Goal: Task Accomplishment & Management: Manage account settings

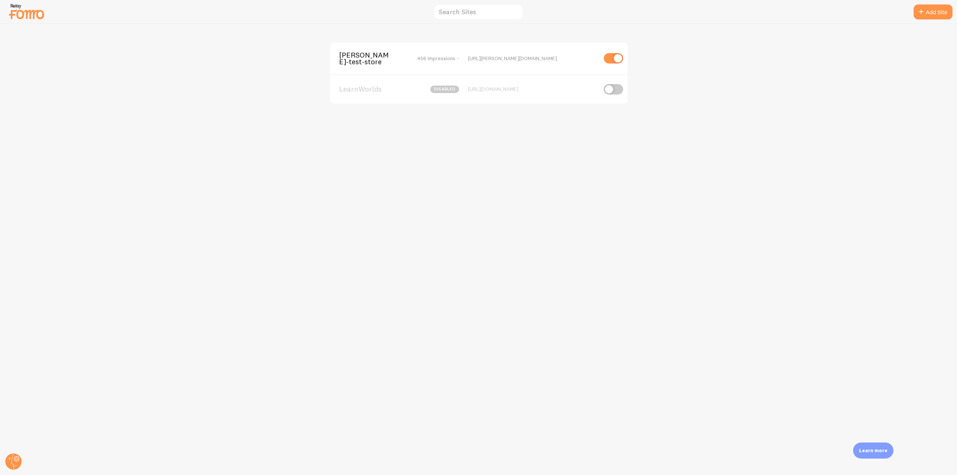
click at [407, 57] on div "[PERSON_NAME]-test-store 456 Impressions -" at bounding box center [399, 59] width 120 height 14
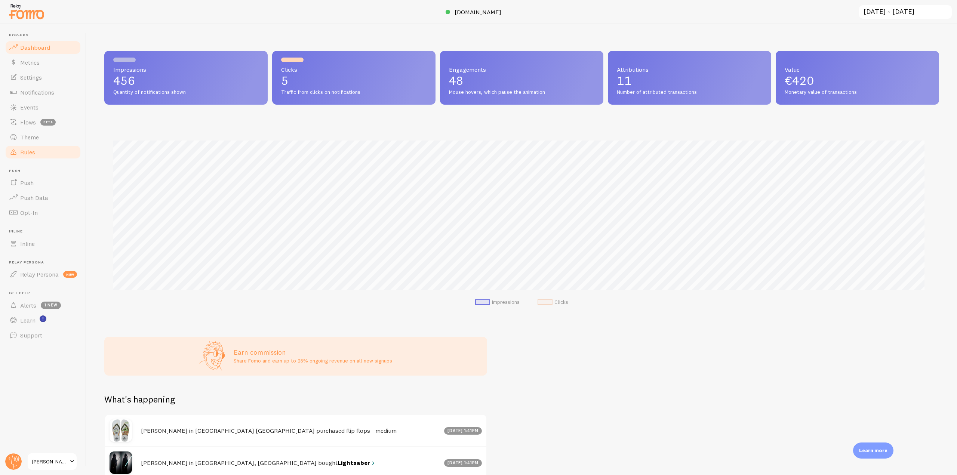
scroll to position [196, 829]
drag, startPoint x: 52, startPoint y: 133, endPoint x: 68, endPoint y: 132, distance: 15.8
click at [52, 133] on link "Theme" at bounding box center [42, 137] width 77 height 15
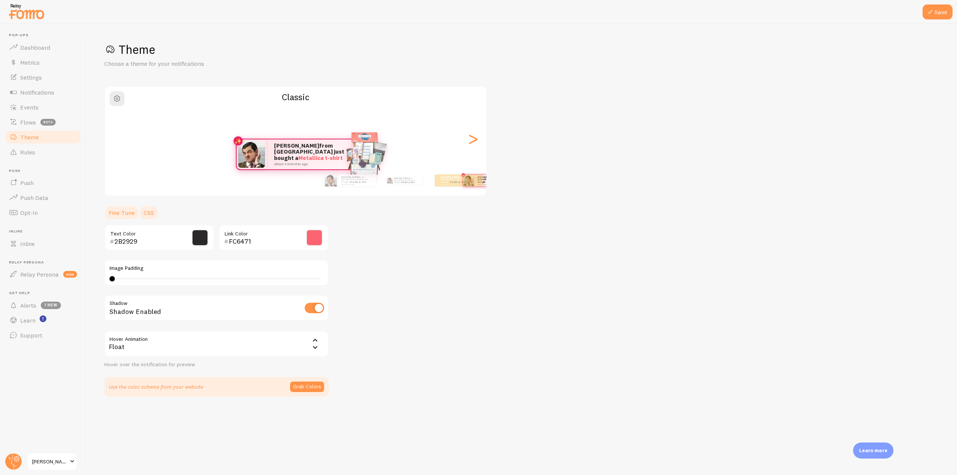
click at [152, 209] on link "CSS" at bounding box center [148, 212] width 19 height 15
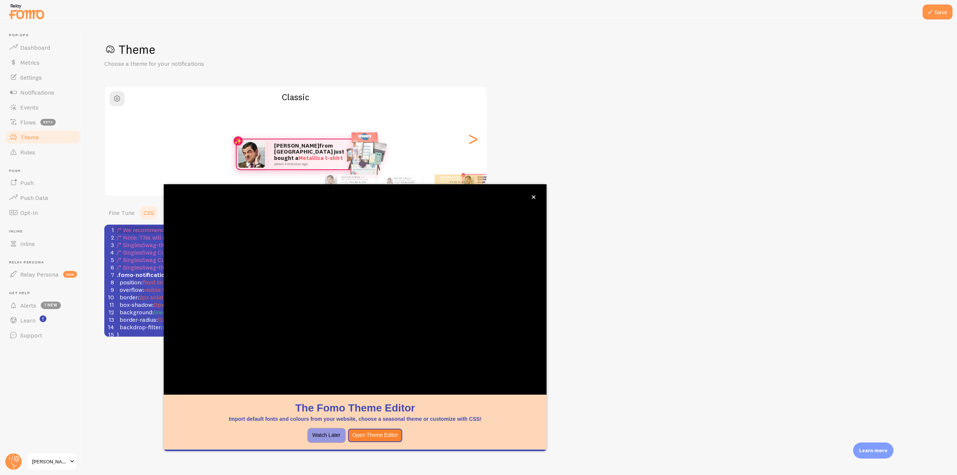
click at [326, 437] on button "Watch Later" at bounding box center [326, 435] width 37 height 13
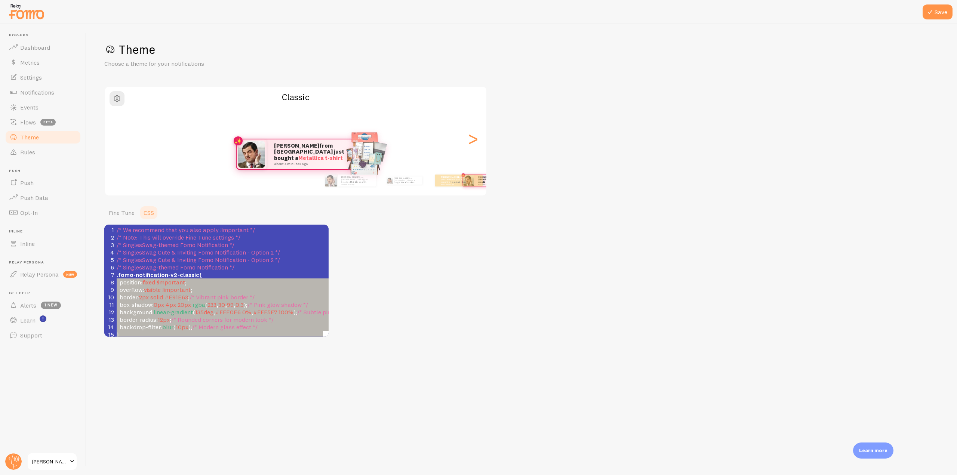
type textarea ".fomo-notification-v2-classic { position: fixed !important; overflow: visible !…"
drag, startPoint x: 256, startPoint y: 321, endPoint x: 96, endPoint y: 275, distance: 166.9
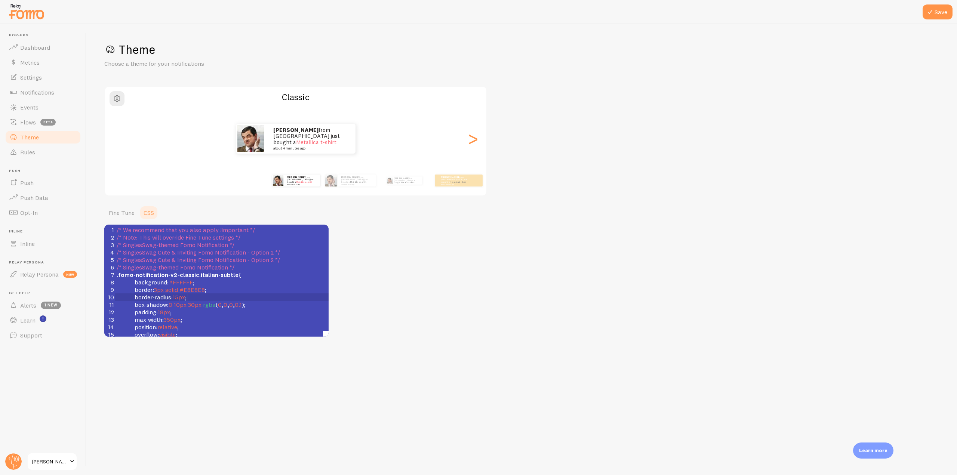
click at [235, 296] on pre "border-radius : 15px ;" at bounding box center [296, 296] width 363 height 7
click at [939, 10] on button "Save" at bounding box center [937, 11] width 30 height 15
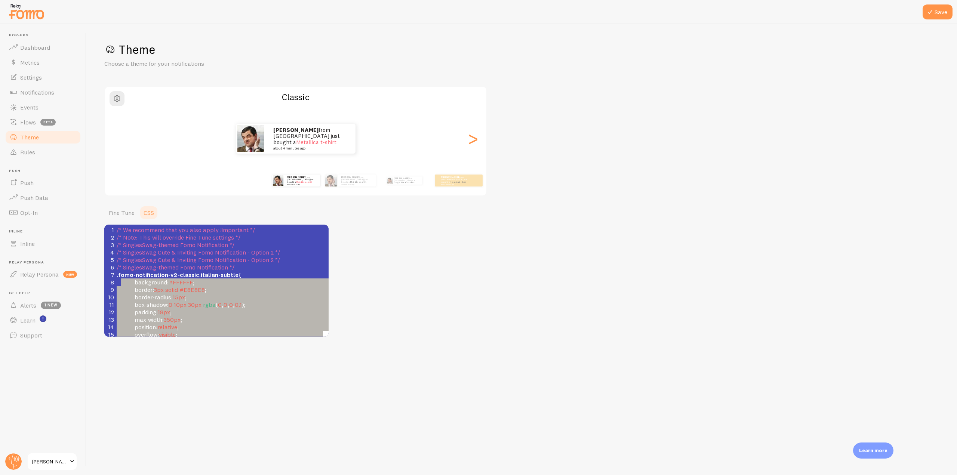
type textarea ".fomo-notification-v2-classic.italian-subtle { background: #FFFFFF; border: 3px…"
drag, startPoint x: 139, startPoint y: 319, endPoint x: 114, endPoint y: 275, distance: 50.2
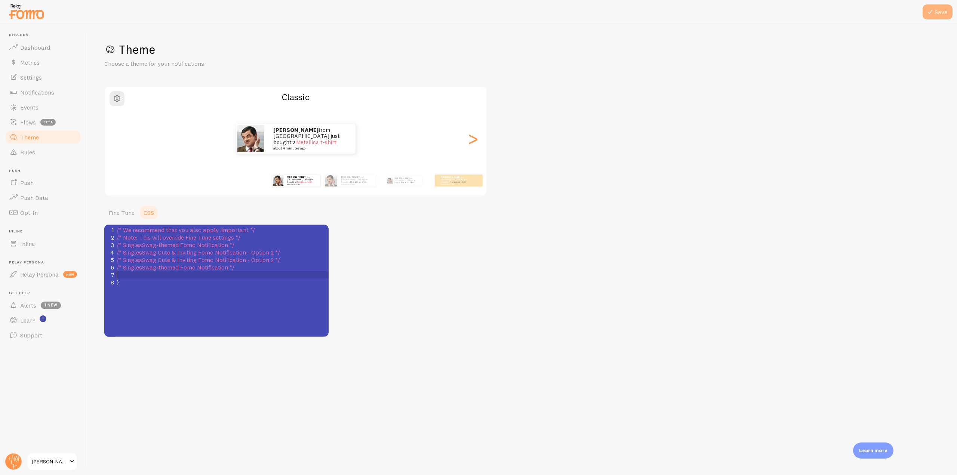
click at [941, 16] on button "Save" at bounding box center [937, 11] width 30 height 15
click at [473, 138] on div ">" at bounding box center [472, 139] width 9 height 54
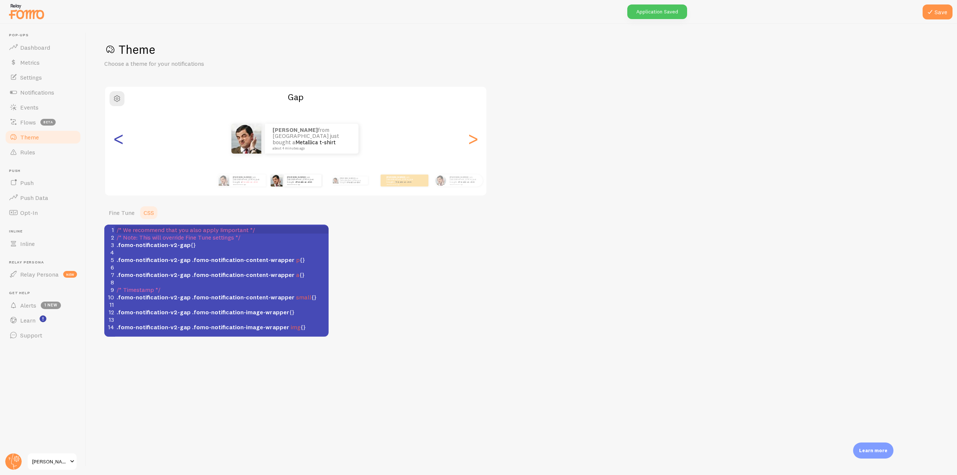
click at [119, 141] on div "<" at bounding box center [118, 139] width 9 height 54
click at [118, 144] on div "<" at bounding box center [118, 139] width 9 height 54
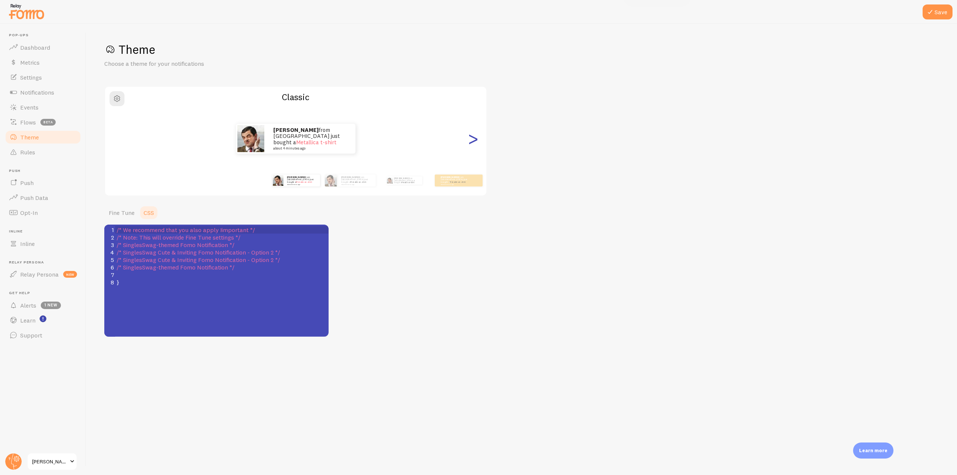
click at [469, 138] on div ">" at bounding box center [472, 139] width 9 height 54
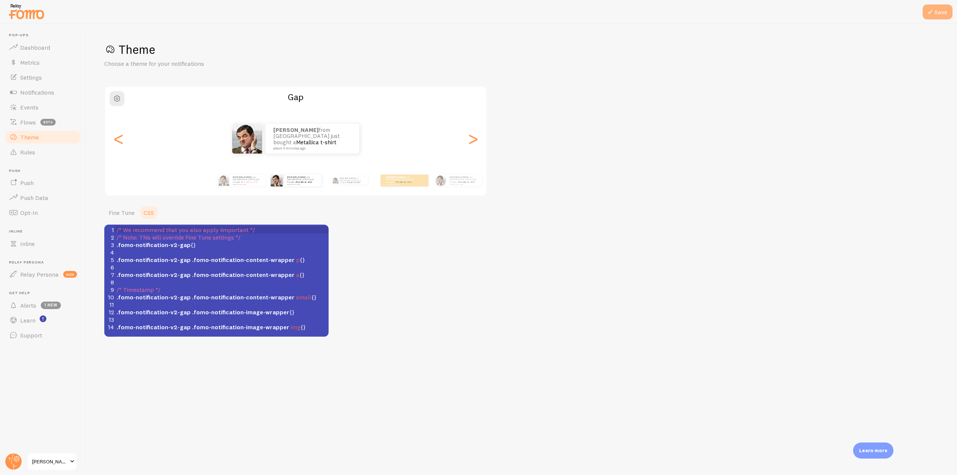
click at [943, 9] on button "Save" at bounding box center [937, 11] width 30 height 15
click at [116, 141] on div "<" at bounding box center [118, 139] width 9 height 54
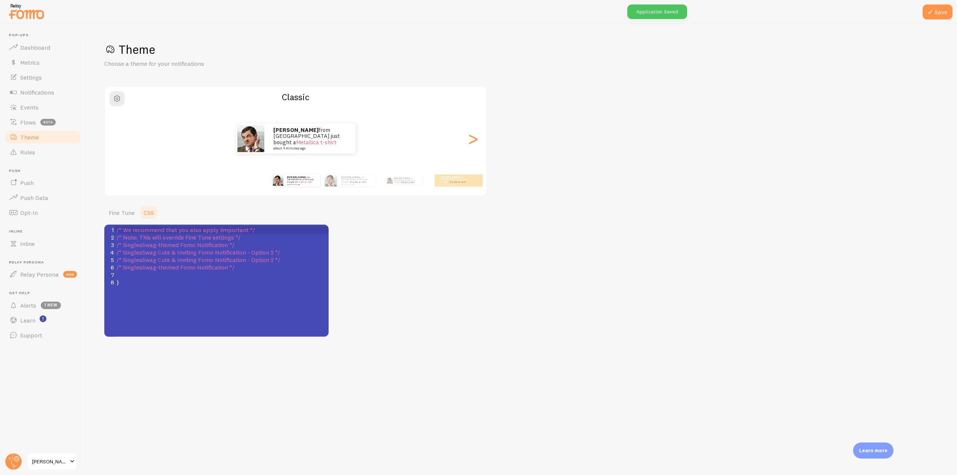
click at [145, 279] on pre "}" at bounding box center [224, 281] width 219 height 7
click at [146, 275] on pre "​" at bounding box center [224, 274] width 219 height 7
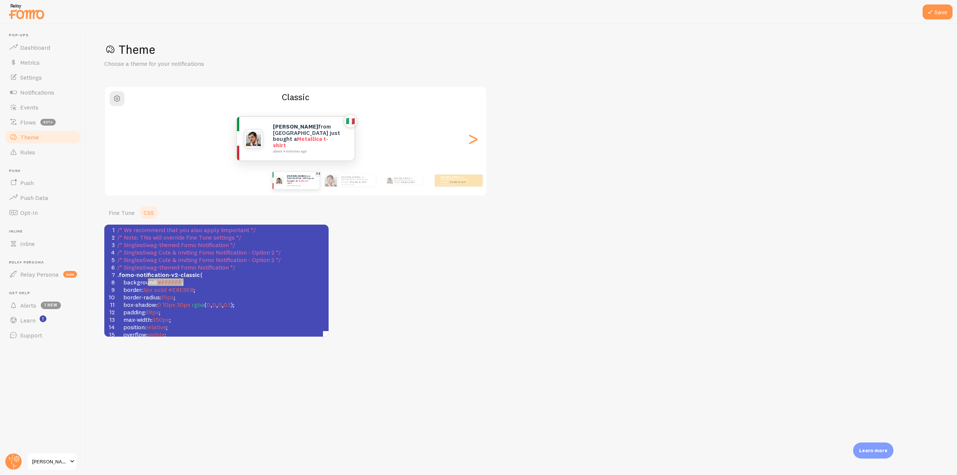
type textarea "background: #FFFFFF;"
drag, startPoint x: 195, startPoint y: 283, endPoint x: 108, endPoint y: 283, distance: 86.3
click at [116, 283] on div "8 background : #FFFFFF ;" at bounding box center [291, 281] width 351 height 7
type textarea "border-radius: 15px;"
drag, startPoint x: 185, startPoint y: 290, endPoint x: 101, endPoint y: 290, distance: 84.1
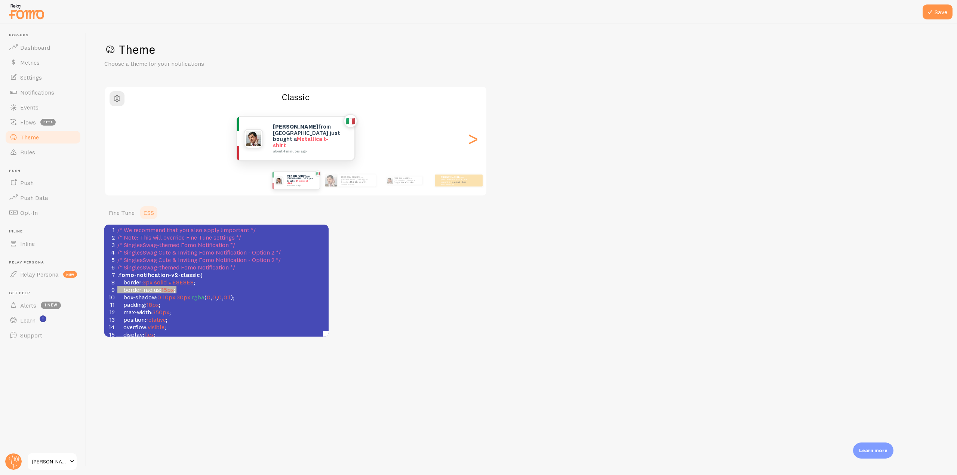
click at [101, 290] on div "Save Theme Choose a theme for your notifications Classic [PERSON_NAME] from [GE…" at bounding box center [521, 249] width 870 height 451
type textarea "padding: 18px"
drag, startPoint x: 152, startPoint y: 300, endPoint x: 103, endPoint y: 298, distance: 49.7
click at [103, 298] on div "Save Theme Choose a theme for your notifications Classic [PERSON_NAME] from [GE…" at bounding box center [521, 249] width 870 height 451
type textarea "max-width: 350px;"
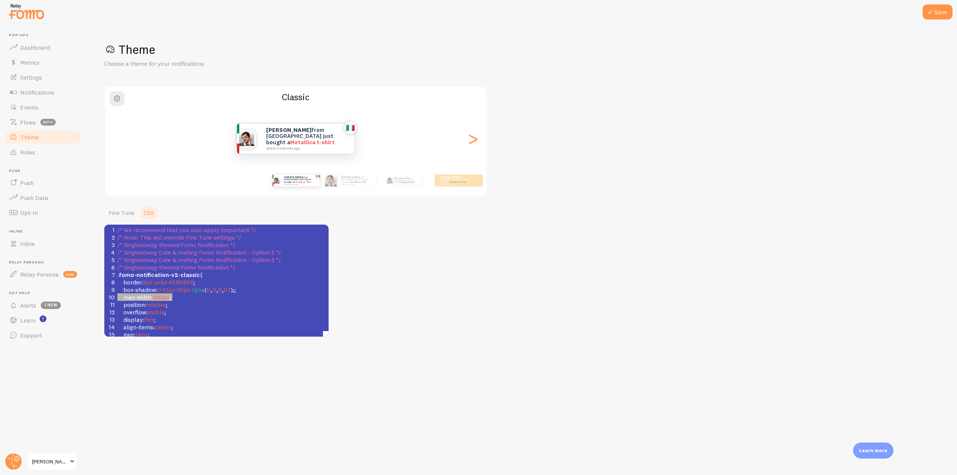
drag, startPoint x: 179, startPoint y: 299, endPoint x: 104, endPoint y: 299, distance: 74.7
click at [104, 299] on div "Save Theme Choose a theme for your notifications Classic [PERSON_NAME] from [GE…" at bounding box center [521, 249] width 870 height 451
click at [162, 297] on span "relative" at bounding box center [156, 296] width 20 height 7
type textarea "fixed"
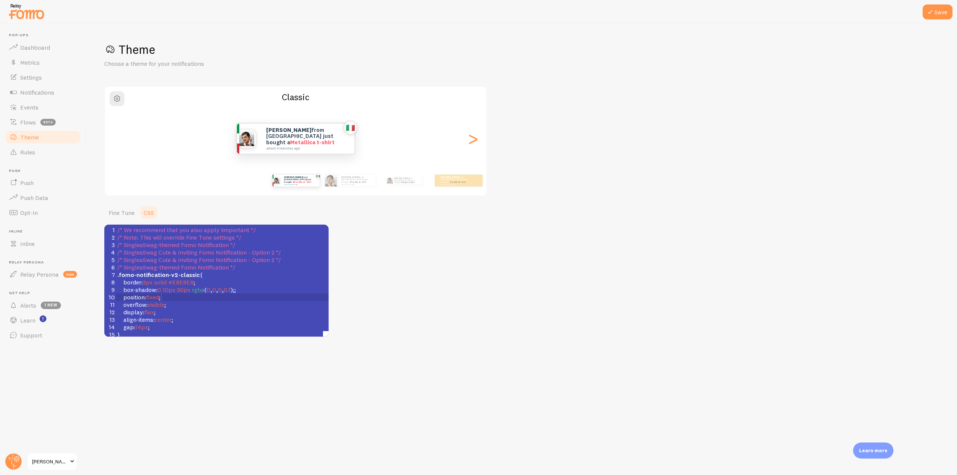
scroll to position [3, 13]
click at [184, 314] on pre "display : flex ;" at bounding box center [291, 311] width 351 height 7
click at [223, 321] on pre "align-items : center ;" at bounding box center [291, 319] width 351 height 7
type textarea "align-items: center;"
drag, startPoint x: 179, startPoint y: 321, endPoint x: 100, endPoint y: 320, distance: 78.5
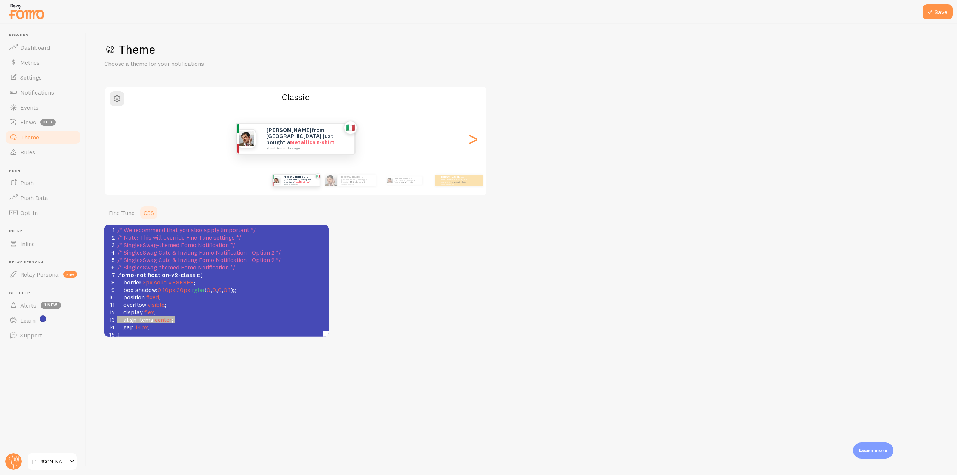
click at [100, 320] on div "Save Theme Choose a theme for your notifications Classic [PERSON_NAME] from [GE…" at bounding box center [521, 249] width 870 height 451
type textarea "gap: 14px;"
drag, startPoint x: 169, startPoint y: 323, endPoint x: 111, endPoint y: 323, distance: 57.9
click at [116, 323] on div "1 /* We recommend that you also apply !important */ 2 /* Note: This will overri…" at bounding box center [291, 315] width 351 height 179
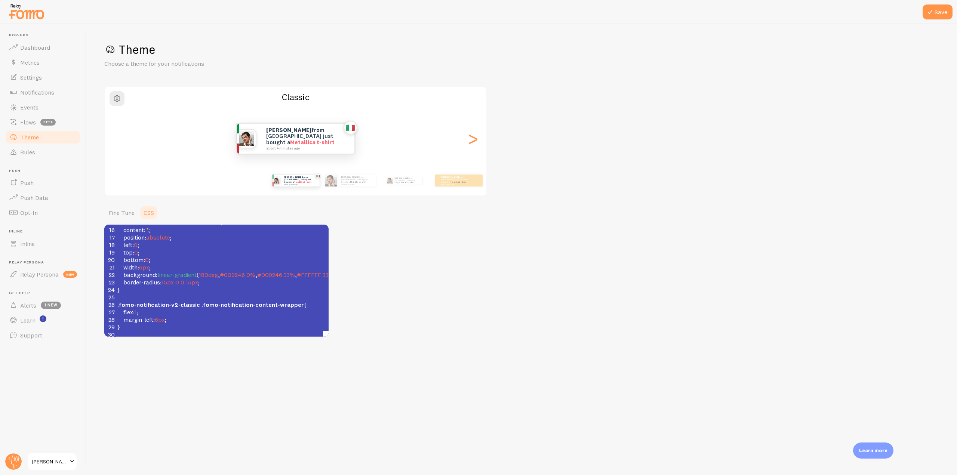
scroll to position [149, 0]
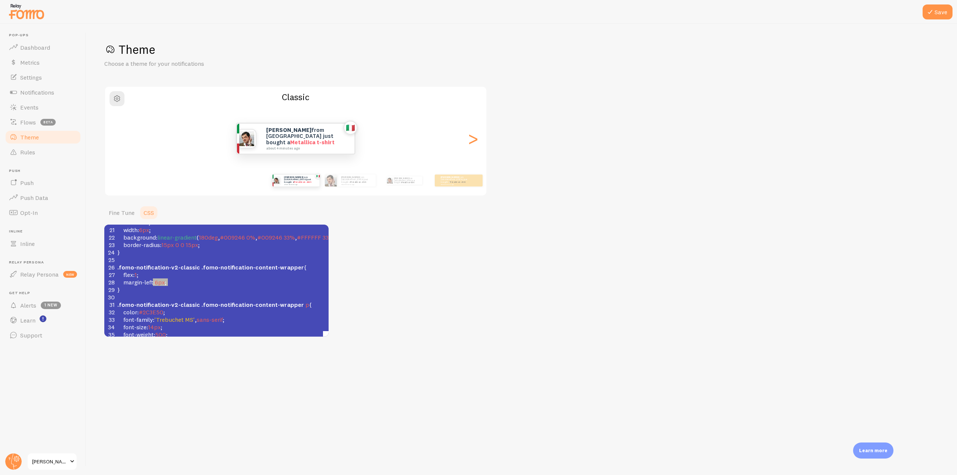
type textarea "flex: 1; margin-left: 6px;"
drag, startPoint x: 176, startPoint y: 282, endPoint x: 112, endPoint y: 276, distance: 64.5
click at [116, 276] on div "1 /* We recommend that you also apply !important */ 2 /* Note: This will overri…" at bounding box center [291, 241] width 351 height 329
click at [263, 328] on pre "font-weight : 500 ;" at bounding box center [291, 326] width 351 height 7
click at [133, 274] on pre "​" at bounding box center [291, 274] width 351 height 7
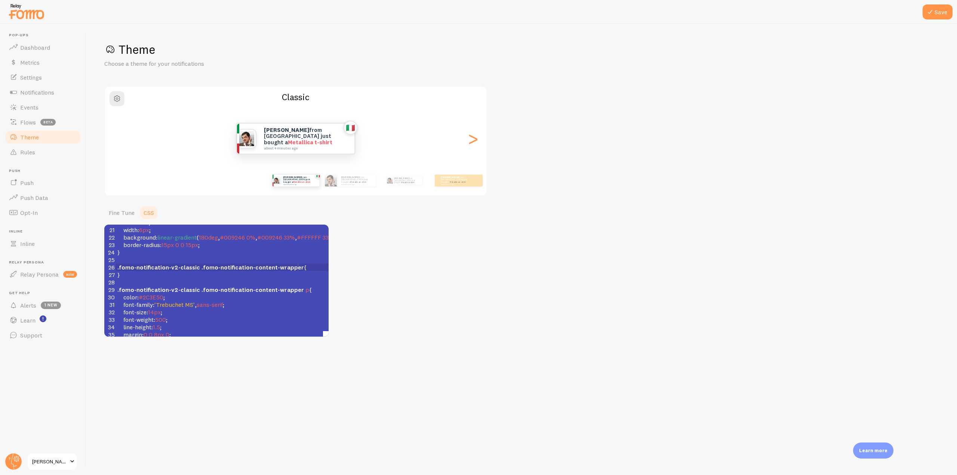
scroll to position [187, 0]
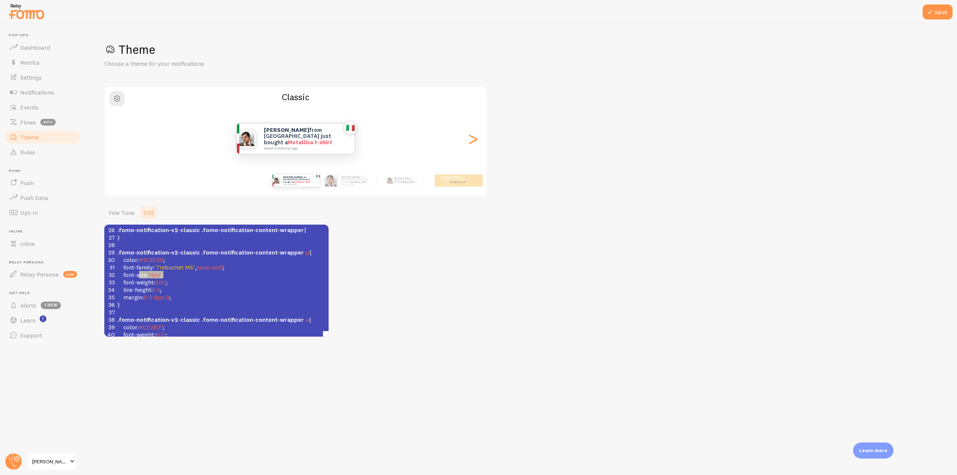
type textarea "font-size: 14px;"
drag, startPoint x: 167, startPoint y: 275, endPoint x: 109, endPoint y: 272, distance: 58.0
click at [116, 272] on div "32 font-size : 14px ;" at bounding box center [291, 274] width 351 height 7
type textarea "font-weight: 500;"
drag, startPoint x: 175, startPoint y: 276, endPoint x: 107, endPoint y: 275, distance: 68.0
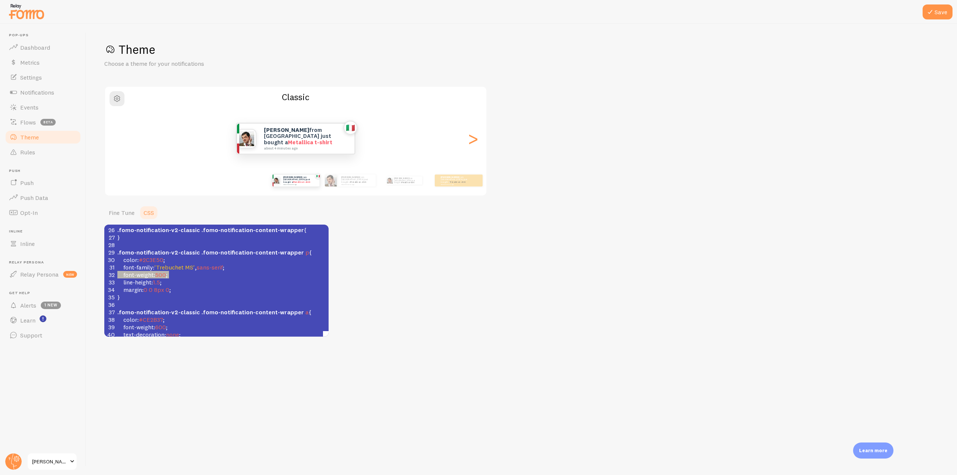
click at [116, 275] on div "32 font-weight : 500 ;" at bounding box center [291, 274] width 351 height 7
type textarea "margin: 0 0 8px 0;"
drag, startPoint x: 179, startPoint y: 282, endPoint x: 114, endPoint y: 282, distance: 65.4
click at [116, 282] on div "33 margin : 0 0 8px 0 ;" at bounding box center [291, 281] width 351 height 7
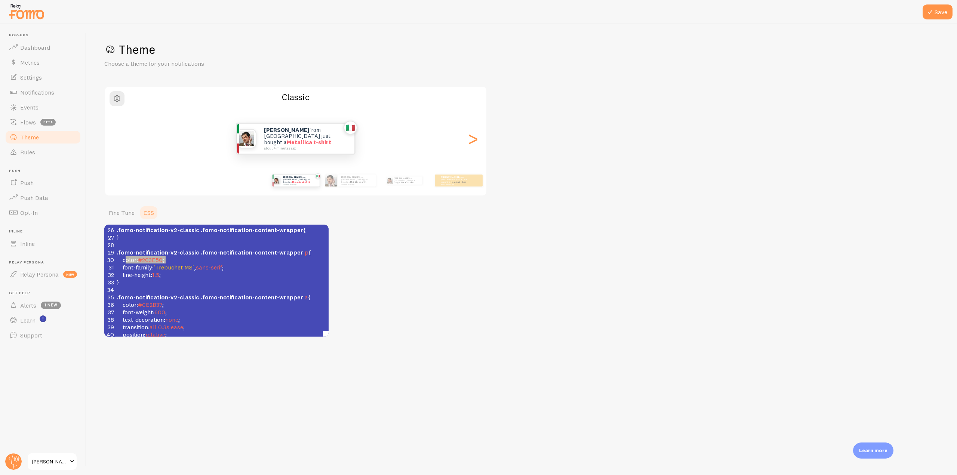
type textarea "color: #2C3E50;"
drag, startPoint x: 172, startPoint y: 260, endPoint x: 110, endPoint y: 260, distance: 61.7
click at [115, 260] on div "30 color : #2C3E50 ;" at bounding box center [290, 259] width 351 height 7
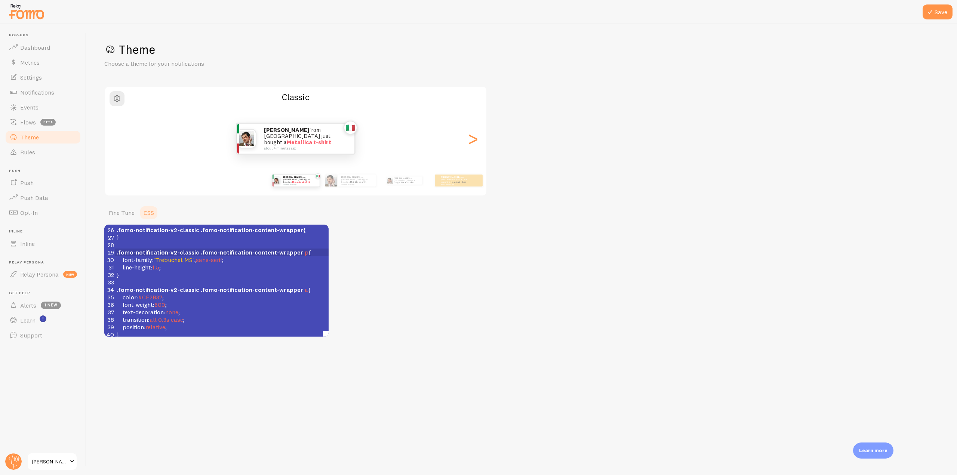
scroll to position [224, 0]
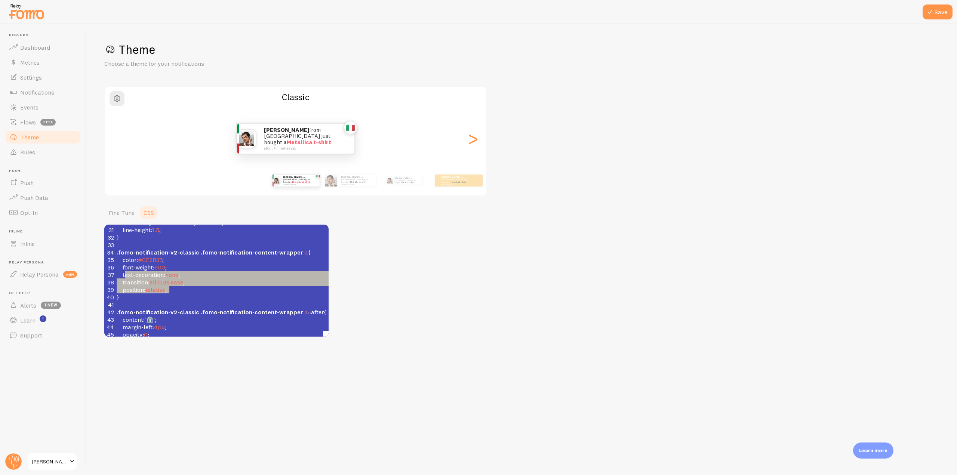
type textarea "color: #CE2B37; font-weight: 600; text-decoration: none; transition: all 0.3s e…"
drag, startPoint x: 180, startPoint y: 288, endPoint x: 98, endPoint y: 257, distance: 87.5
click at [98, 257] on div "Save Theme Choose a theme for your notifications Classic [PERSON_NAME] from [GE…" at bounding box center [521, 249] width 870 height 451
type textarea "color: #CE2B37; font-weight: 600; text-decoration: none; transition: all 0.3s e…"
click at [177, 280] on span "ease" at bounding box center [177, 281] width 12 height 7
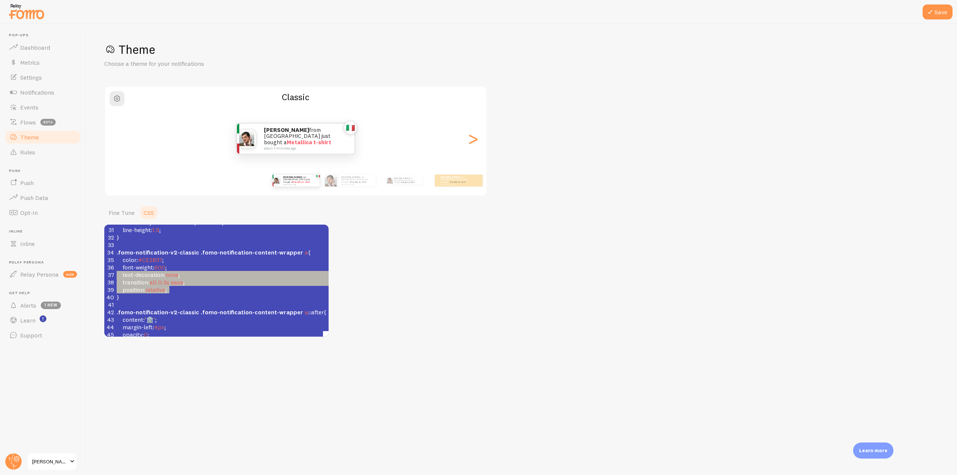
type textarea "color: #CE2B37; font-weight: 600; text-decoration: none; transition: all 0.3s e…"
drag, startPoint x: 184, startPoint y: 292, endPoint x: 108, endPoint y: 262, distance: 81.5
click at [115, 262] on div "1 /* We recommend that you also apply !important */ 2 /* Note: This will overri…" at bounding box center [290, 218] width 351 height 433
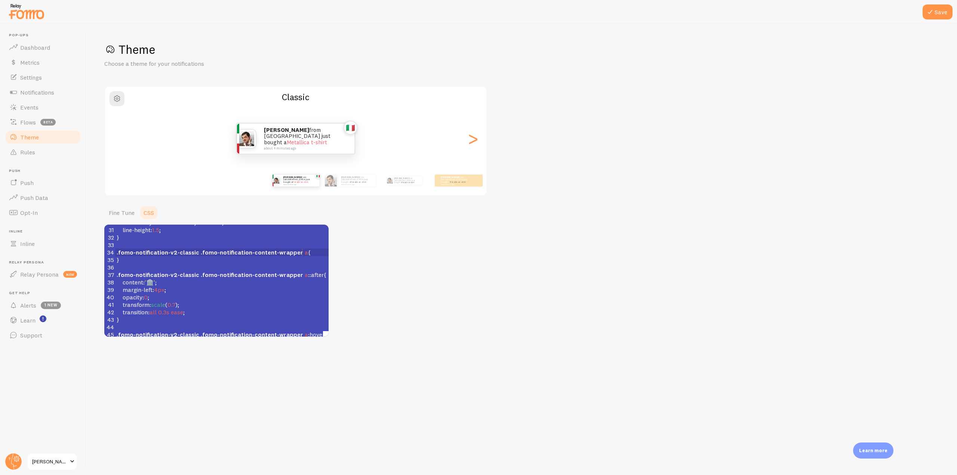
click at [165, 281] on pre "content : '🏛️' ;" at bounding box center [290, 281] width 351 height 7
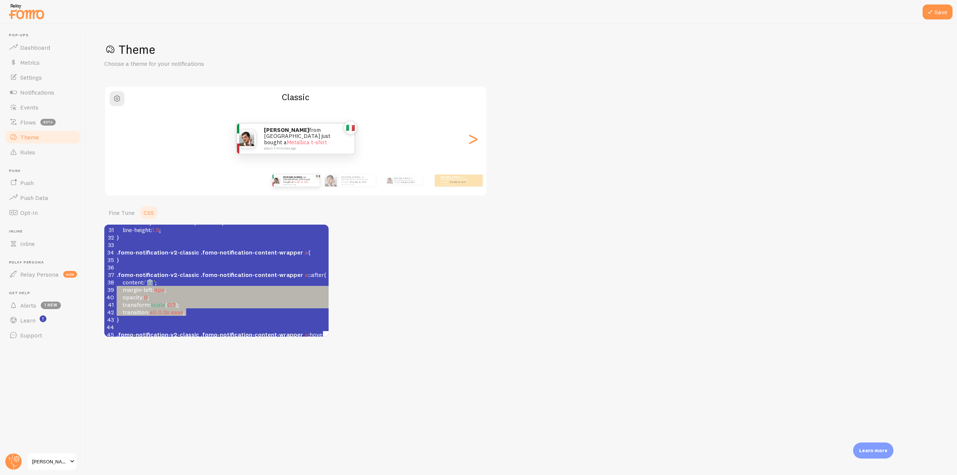
type textarea "content: '🏛️'; margin-left: 4px; opacity: 0; transform: scale(0.7); transition:…"
drag, startPoint x: 200, startPoint y: 313, endPoint x: 108, endPoint y: 283, distance: 96.6
click at [115, 283] on div "1 /* We recommend that you also apply !important */ 2 /* Note: This will overri…" at bounding box center [290, 204] width 351 height 404
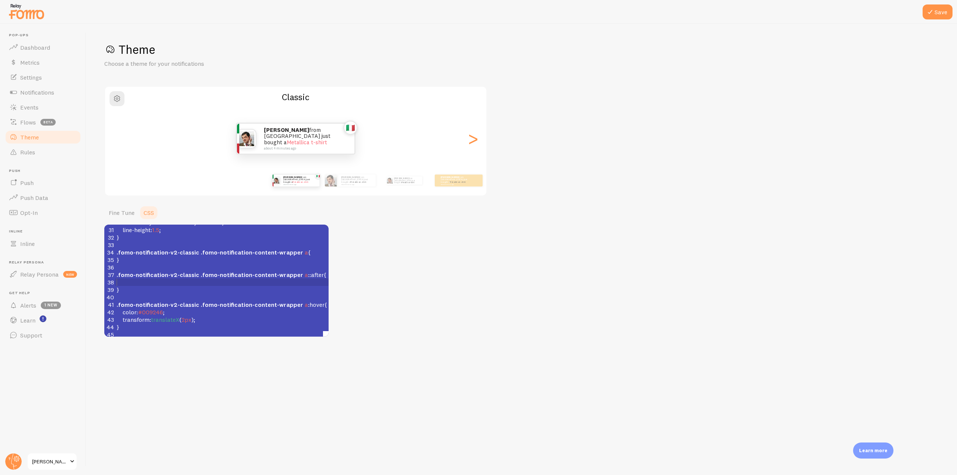
type textarea "content: '🏛️'; margin-left: 4px; opacity: 0; transform: scale(0.7); transition:…"
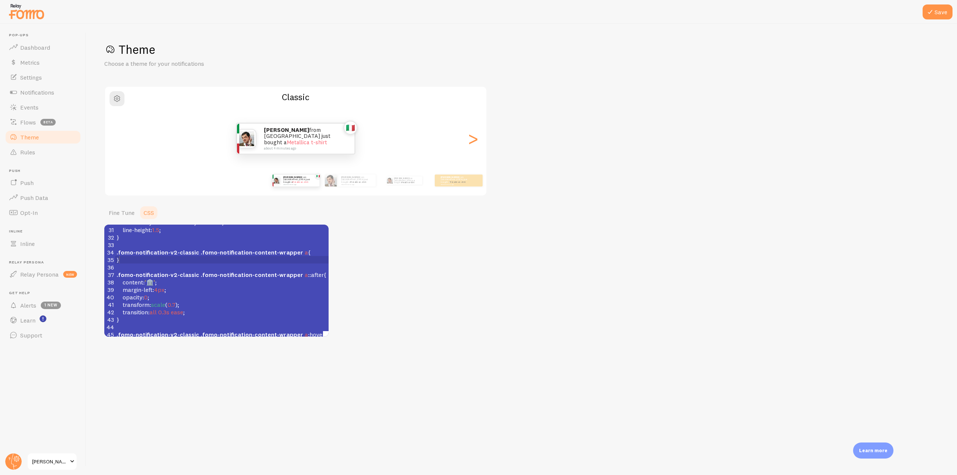
click at [137, 258] on pre "}" at bounding box center [290, 259] width 351 height 7
type textarea "S"
type textarea "color: #CE2B37; font-weight: 600; text-decoration: none; transition: all 0.3s e…"
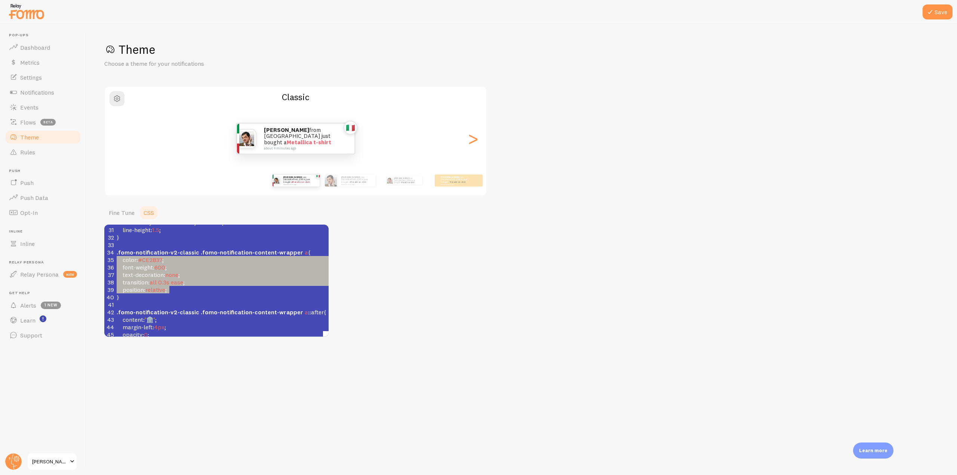
click at [197, 291] on pre "position : relative ;" at bounding box center [290, 289] width 351 height 7
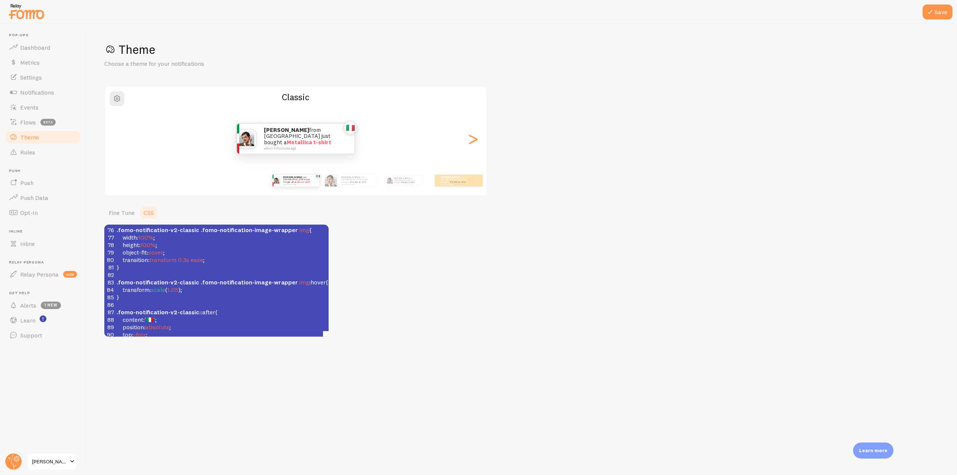
scroll to position [598, 0]
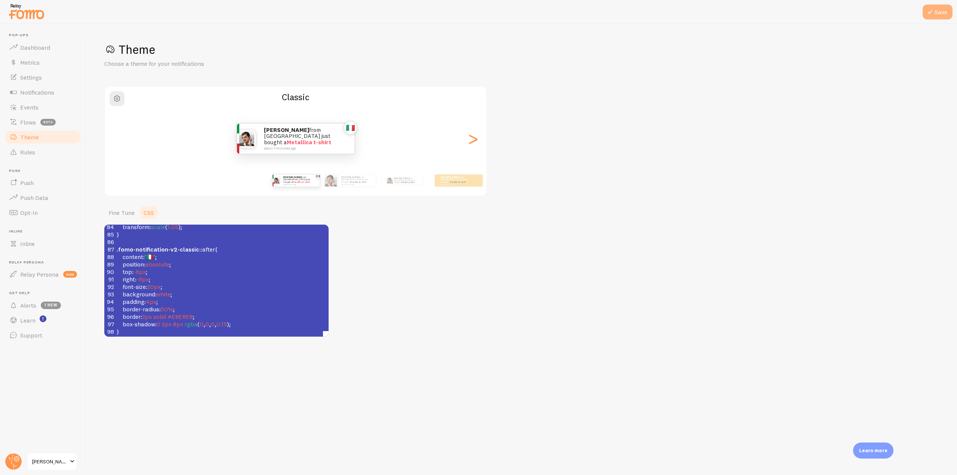
click at [931, 6] on button "Save" at bounding box center [937, 11] width 30 height 15
click at [52, 44] on link "Dashboard" at bounding box center [42, 47] width 77 height 15
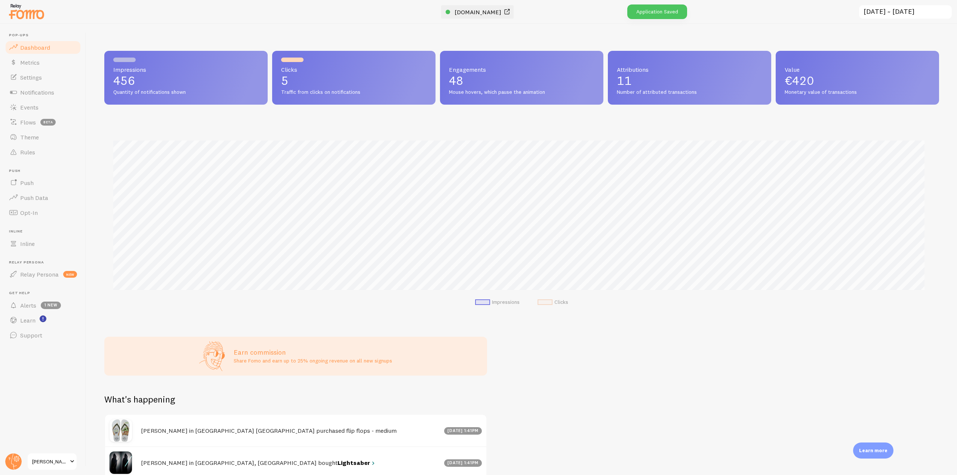
scroll to position [196, 829]
click at [457, 9] on span "[DOMAIN_NAME]" at bounding box center [477, 11] width 47 height 7
click at [39, 138] on link "Theme" at bounding box center [42, 137] width 77 height 15
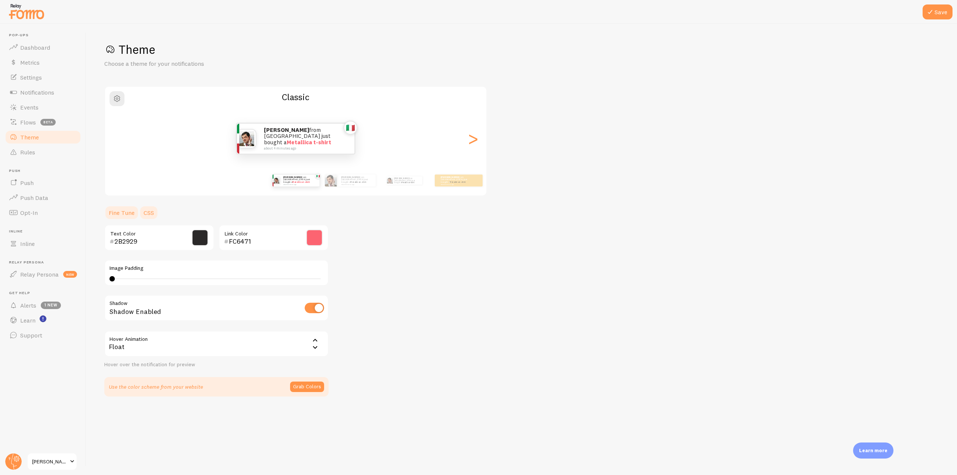
click at [149, 209] on link "CSS" at bounding box center [148, 212] width 19 height 15
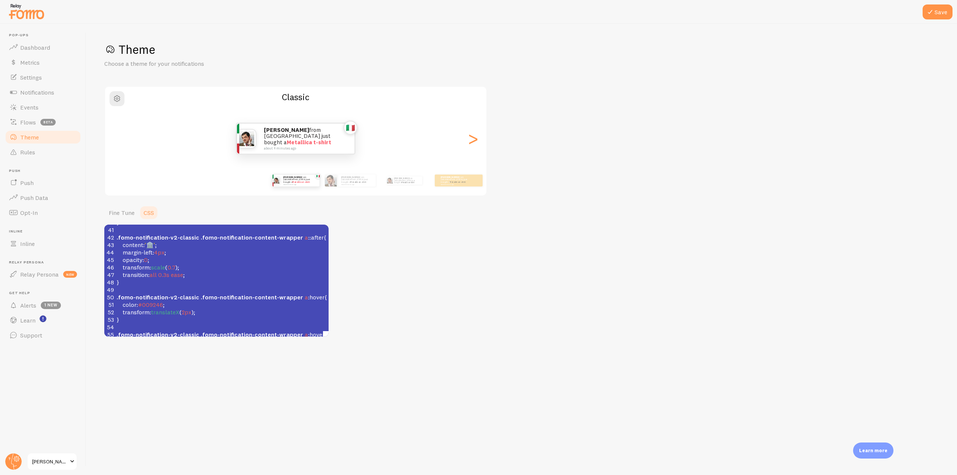
scroll to position [336, 0]
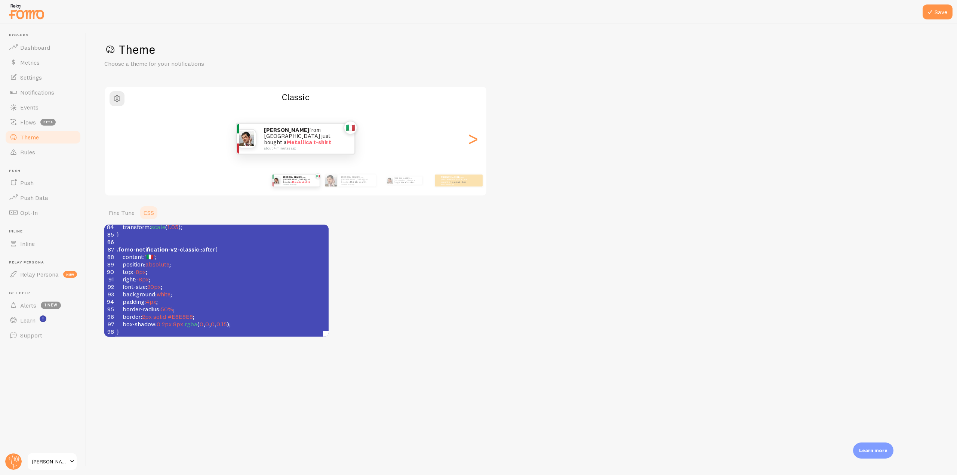
click at [152, 253] on span "'🇮🇹'" at bounding box center [150, 256] width 10 height 7
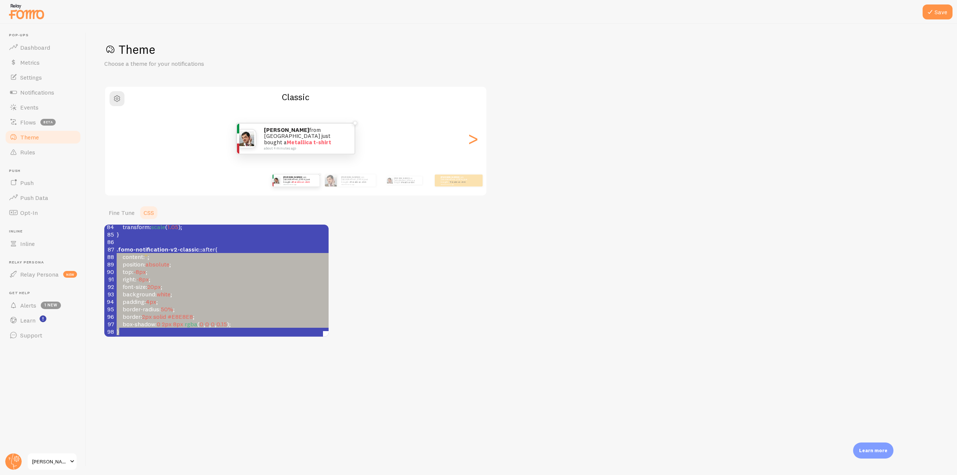
type textarea ".fomo-notification-v2-classic::after { content: ''; position: absolute; top: -8…"
drag, startPoint x: 137, startPoint y: 327, endPoint x: 111, endPoint y: 246, distance: 84.9
click at [115, 246] on div "74 } 75 ​ 76 .fomo-notification-v2-classic .fomo-notification-image-wrapper img…" at bounding box center [290, 241] width 351 height 187
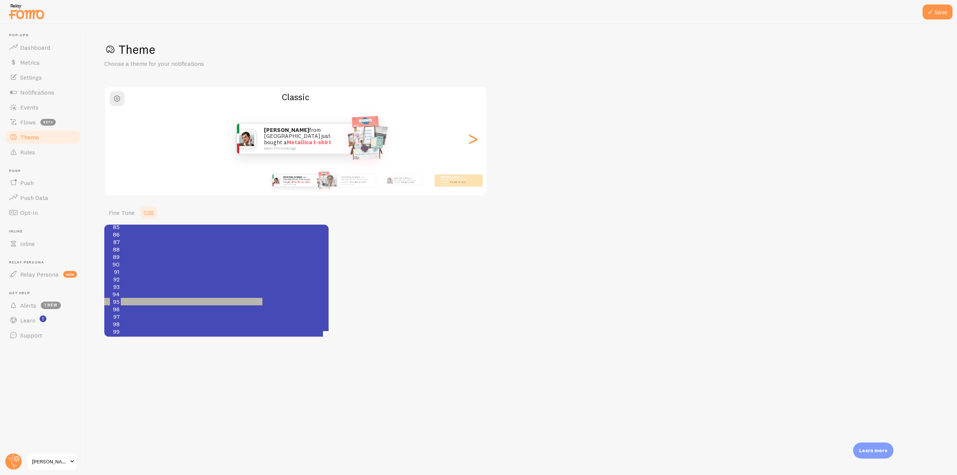
type textarea "'[URL][DOMAIN_NAME][DOMAIN_NAME]"
drag, startPoint x: 164, startPoint y: 296, endPoint x: 250, endPoint y: 297, distance: 86.3
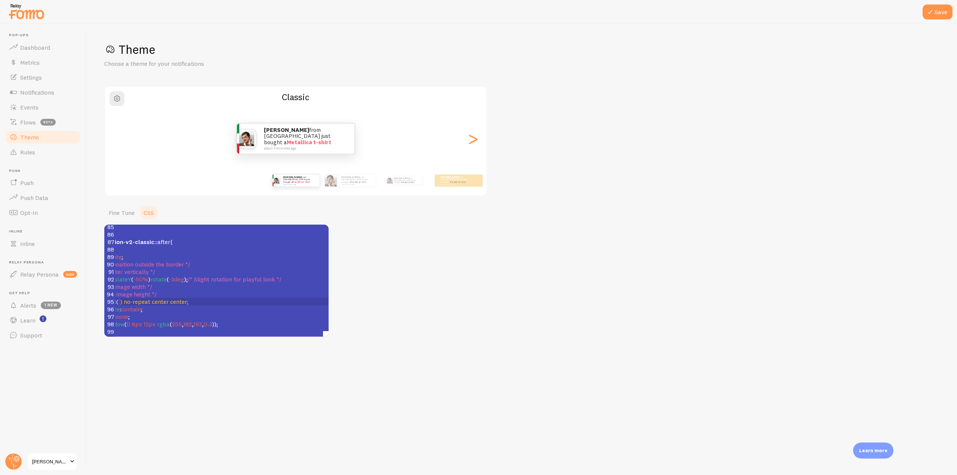
type textarea "'[URL][DOMAIN_NAME][DOMAIN_NAME]"
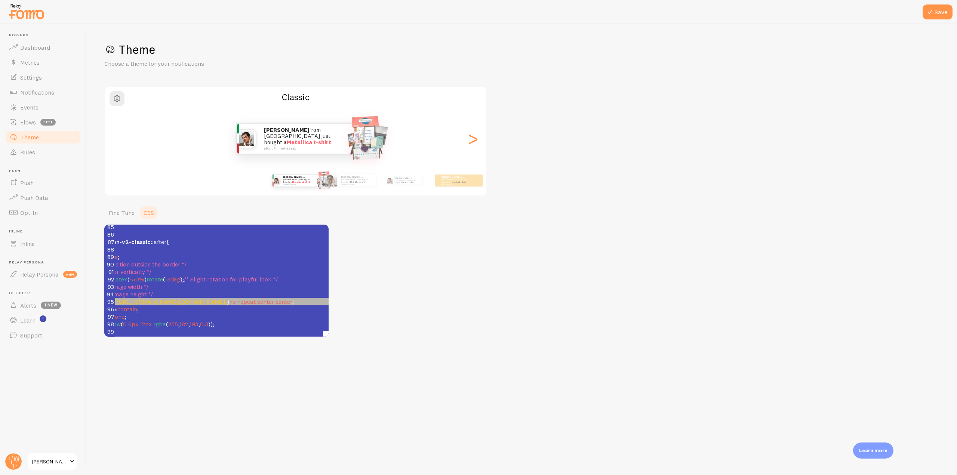
click at [213, 298] on span "'[URL][DOMAIN_NAME][DOMAIN_NAME]'" at bounding box center [171, 301] width 112 height 7
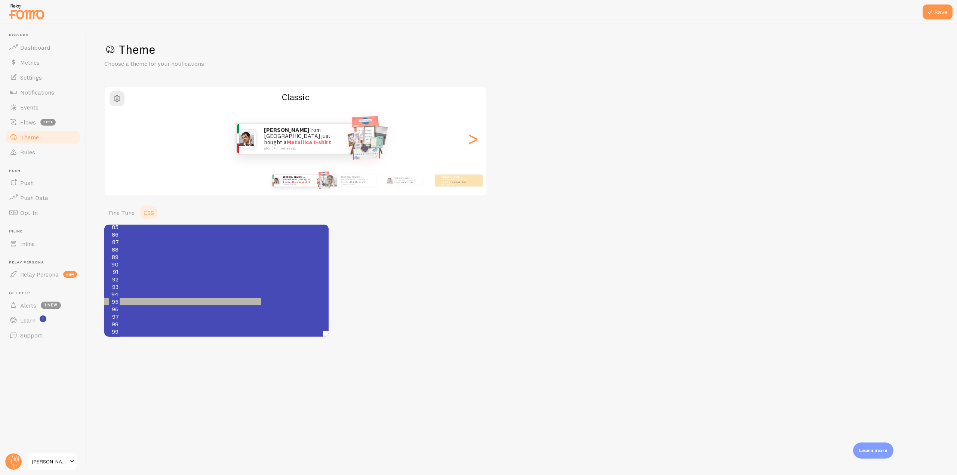
type textarea "[URL][DOMAIN_NAME][DOMAIN_NAME]"
drag, startPoint x: 117, startPoint y: 296, endPoint x: 252, endPoint y: 295, distance: 134.9
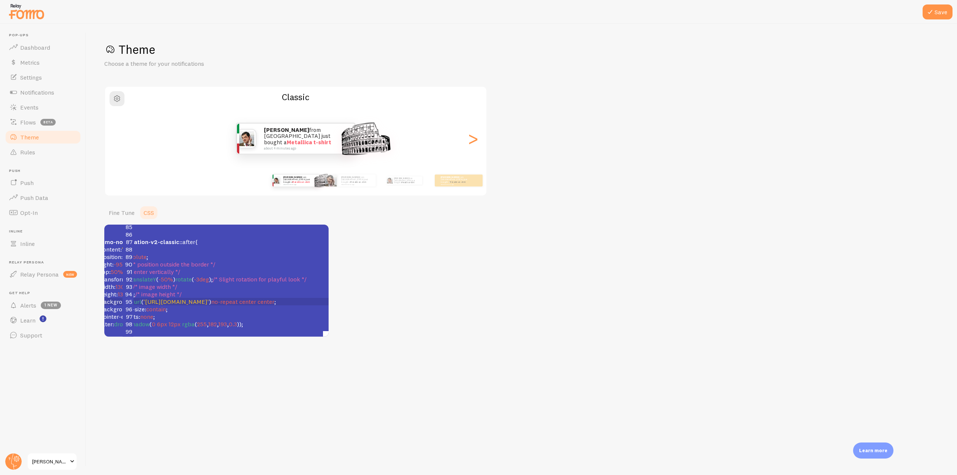
scroll to position [636, 0]
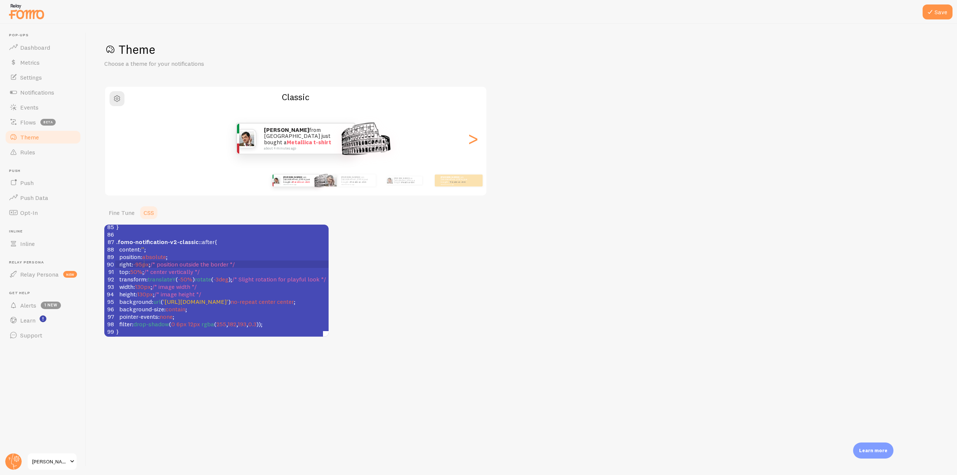
click at [143, 260] on span "-95px" at bounding box center [141, 263] width 16 height 7
type textarea "10"
type textarea "20"
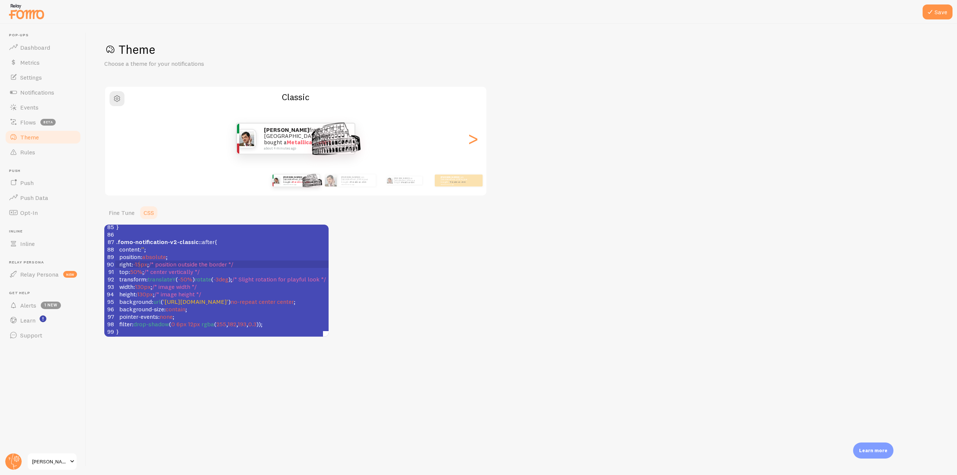
type textarea "10"
type textarea "0"
type textarea "20"
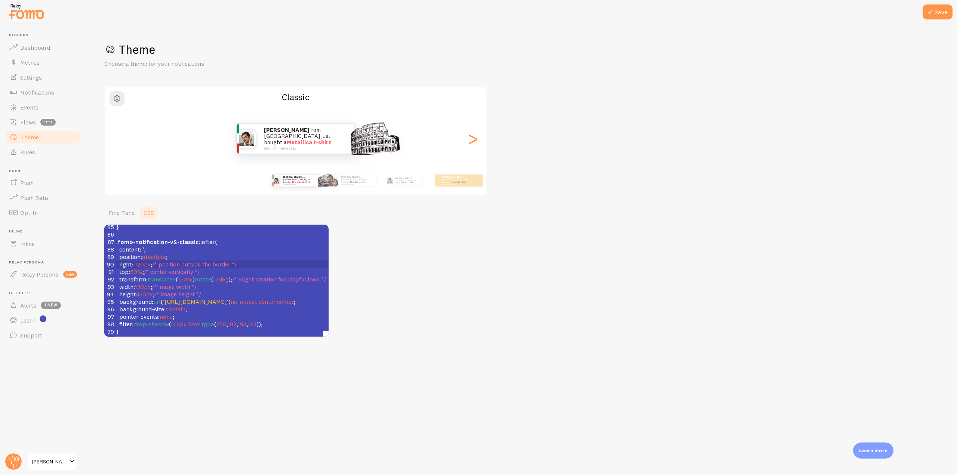
scroll to position [3, 6]
click at [132, 268] on span "50%" at bounding box center [136, 271] width 12 height 7
type textarea "6"
type textarea "3"
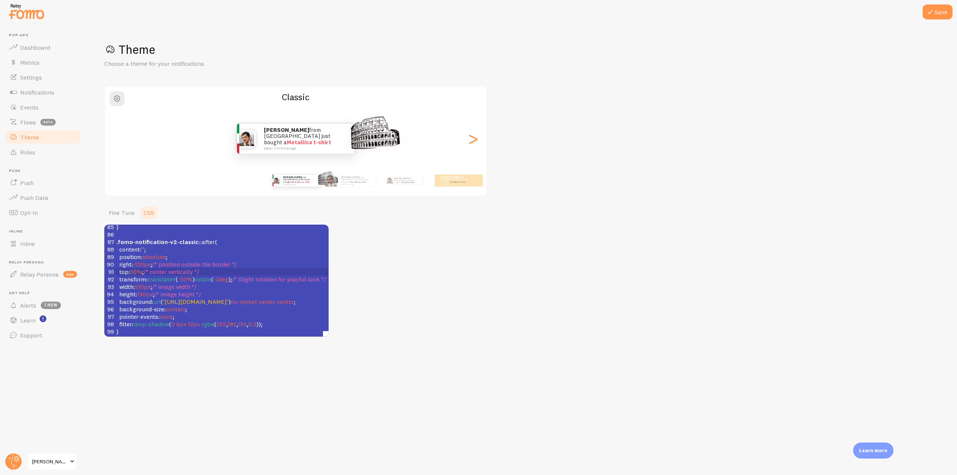
type textarea "4"
click at [141, 260] on span "-120px" at bounding box center [142, 263] width 18 height 7
type textarea "1"
type textarea "2"
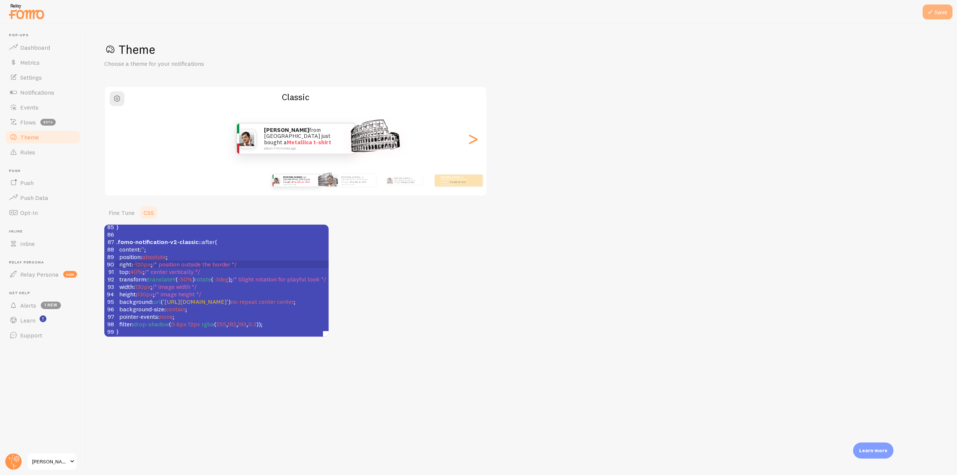
click at [936, 18] on button "Save" at bounding box center [937, 11] width 30 height 15
click at [121, 211] on link "Fine Tune" at bounding box center [121, 212] width 35 height 15
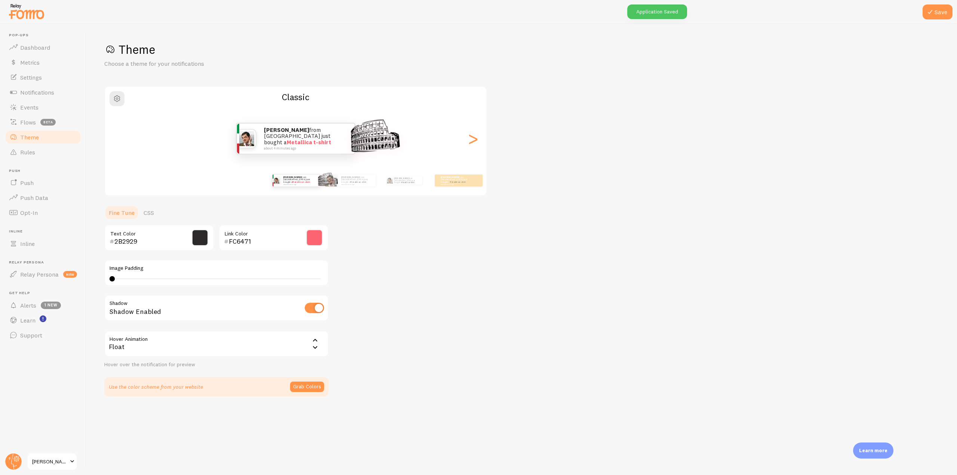
click at [262, 238] on input "FC6471" at bounding box center [263, 241] width 68 height 9
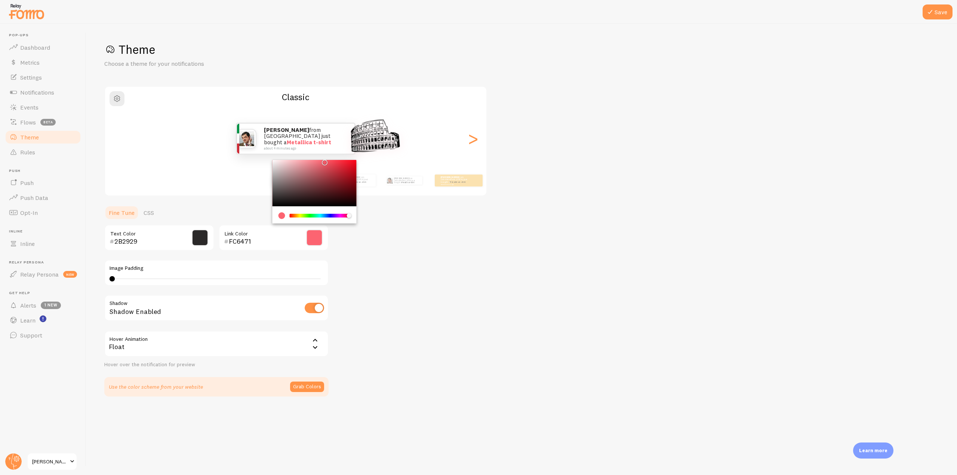
click at [313, 239] on span at bounding box center [314, 237] width 16 height 16
drag, startPoint x: 239, startPoint y: 240, endPoint x: 218, endPoint y: 239, distance: 20.9
click at [218, 239] on div "2B2929 Text Color FC6471 Link Color" at bounding box center [216, 238] width 224 height 26
paste input "008000"
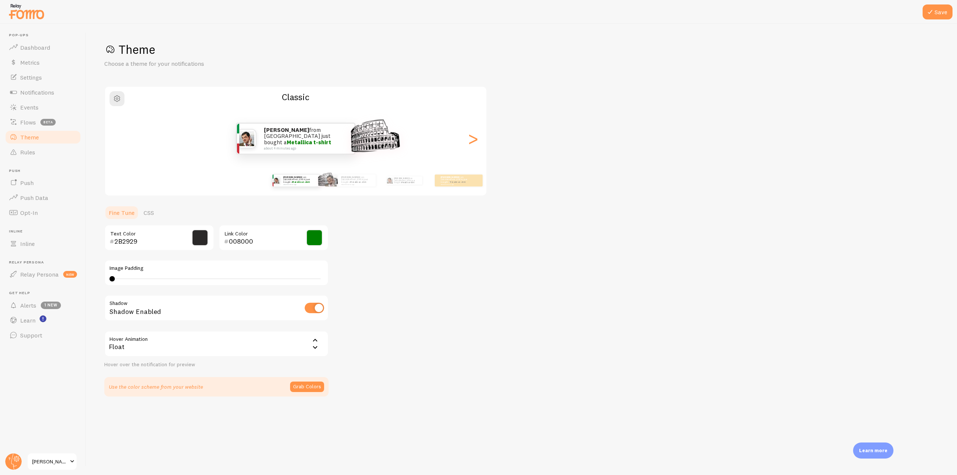
type input "008000"
click at [416, 270] on div "Theme Choose a theme for your notifications Classic [PERSON_NAME] from [GEOGRAP…" at bounding box center [521, 219] width 834 height 355
click at [926, 9] on icon at bounding box center [929, 11] width 9 height 9
click at [147, 215] on link "CSS" at bounding box center [148, 212] width 19 height 15
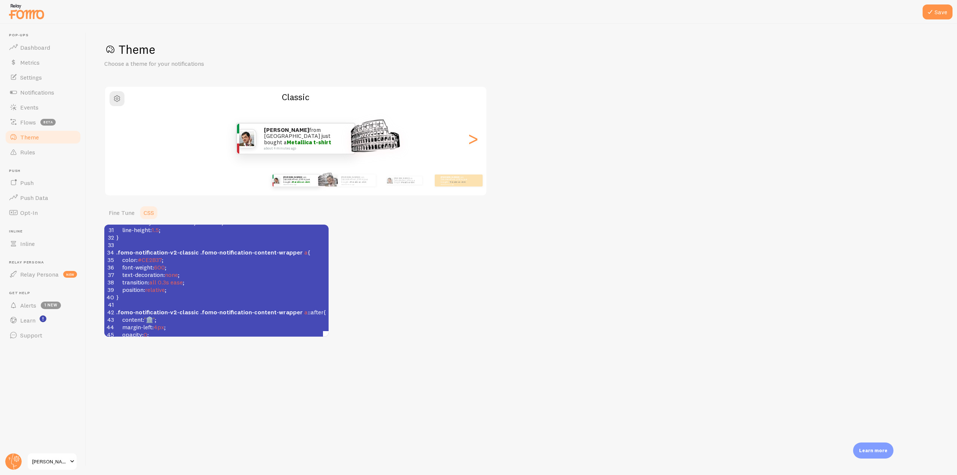
scroll to position [262, 0]
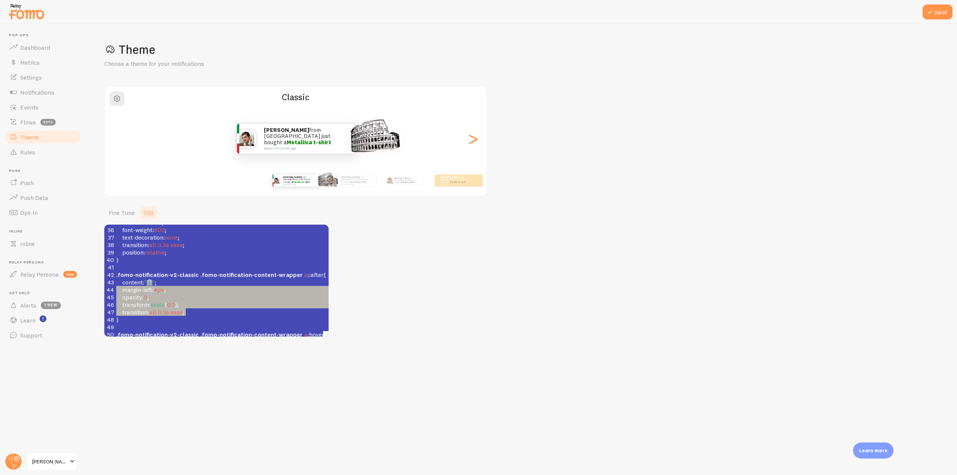
type textarea "content: '🏛️'; margin-left: 4px; opacity: 0; transform: scale(0.7); transition:…"
drag, startPoint x: 203, startPoint y: 311, endPoint x: 99, endPoint y: 282, distance: 108.4
click at [99, 282] on div "Save Theme Choose a theme for your notifications Classic [PERSON_NAME] from [GE…" at bounding box center [521, 249] width 870 height 451
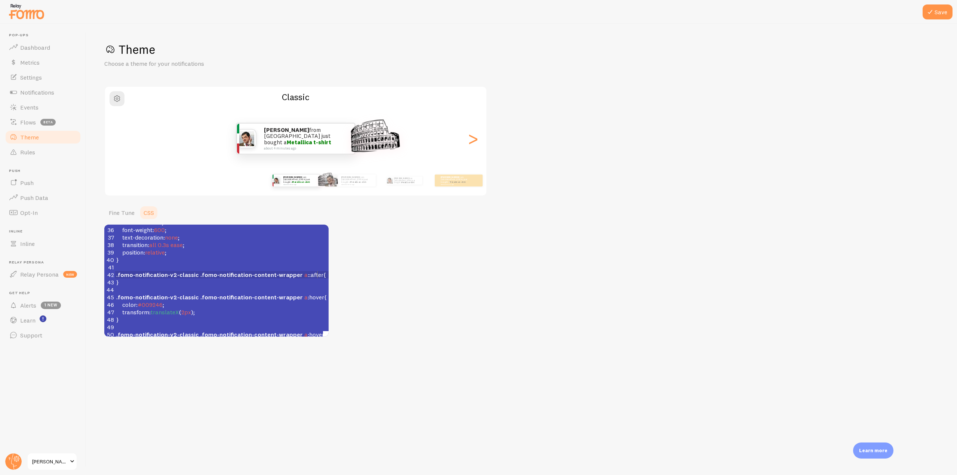
scroll to position [299, 0]
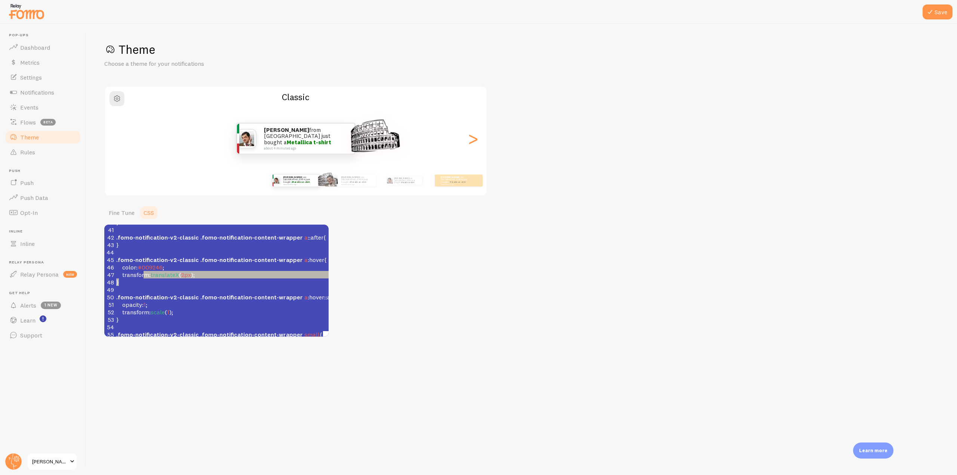
type textarea "sform: translateX(2px); }"
drag, startPoint x: 201, startPoint y: 279, endPoint x: 133, endPoint y: 278, distance: 67.7
click at [133, 278] on div "25 ​ 26 .fomo-notification-v2-classic .fomo-notification-content-wrapper { 27 }…" at bounding box center [290, 256] width 351 height 299
click at [206, 275] on pre "transform : translateX ( 2px );" at bounding box center [290, 274] width 351 height 7
type textarea "color: #009246; transform: translateX(2px);"
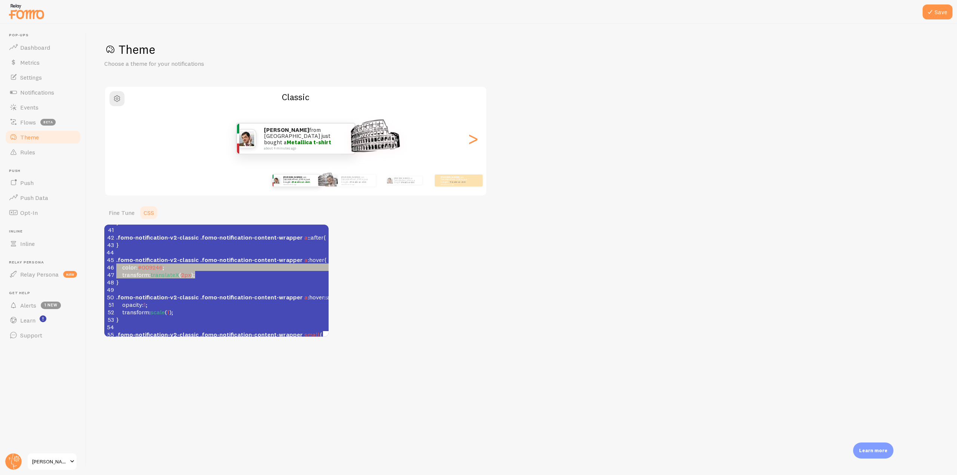
drag, startPoint x: 210, startPoint y: 274, endPoint x: 101, endPoint y: 263, distance: 109.2
click at [101, 263] on div "Save Theme Choose a theme for your notifications Classic [PERSON_NAME] from [GE…" at bounding box center [521, 249] width 870 height 451
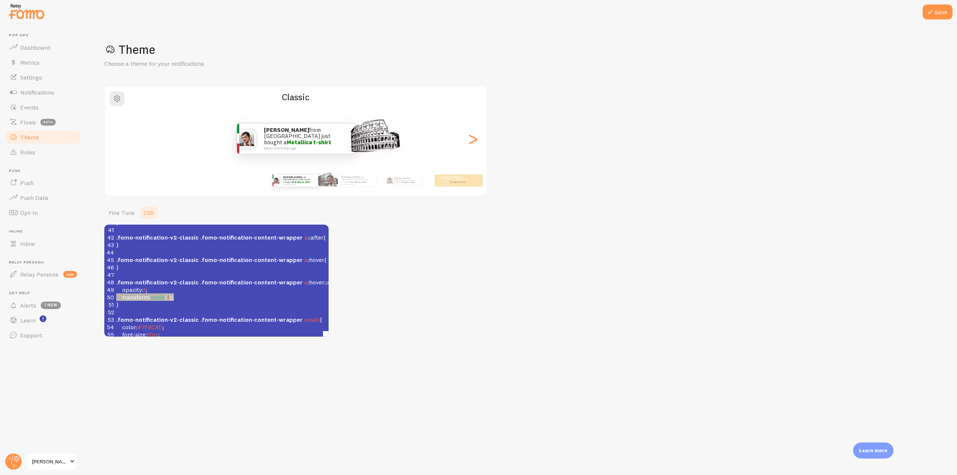
type textarea "opacity: 1; transform: scale(1);"
drag, startPoint x: 187, startPoint y: 298, endPoint x: 98, endPoint y: 290, distance: 90.1
click at [98, 290] on div "Save Theme Choose a theme for your notifications Classic [PERSON_NAME] from [GE…" at bounding box center [521, 249] width 870 height 451
type textarea "Z"
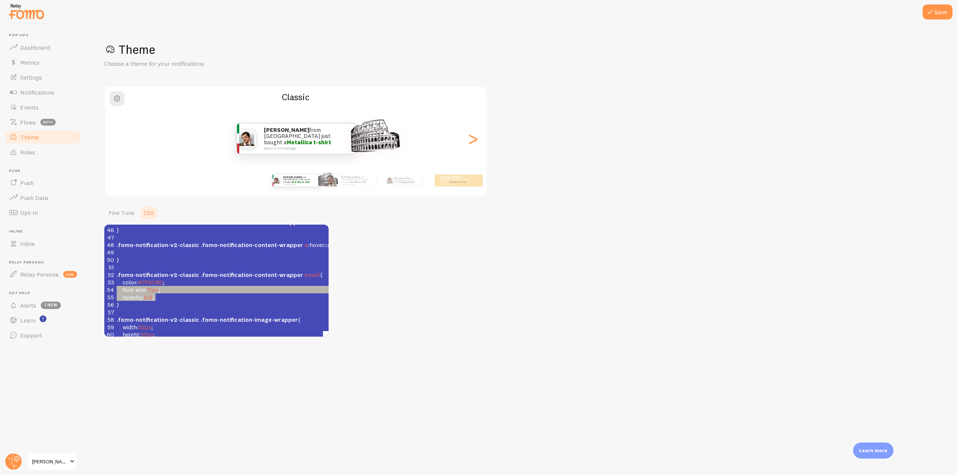
type textarea "color: #7F8C8D; font-size: 11px; opacity: 0.8;"
drag, startPoint x: 170, startPoint y: 296, endPoint x: 107, endPoint y: 282, distance: 63.9
click at [115, 282] on div "25 ​ 26 .fomo-notification-v2-classic .fomo-notification-content-wrapper { 27 }…" at bounding box center [290, 237] width 351 height 336
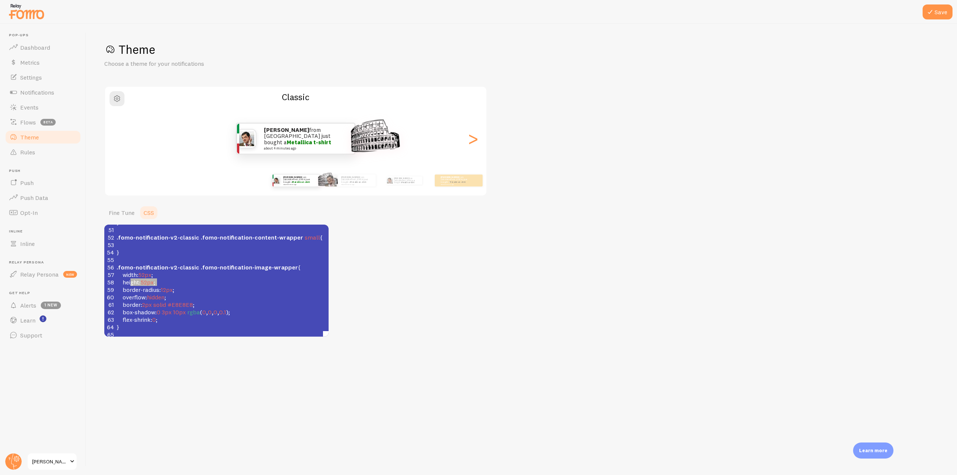
type textarea "width: 52px; height: 52px;"
drag, startPoint x: 168, startPoint y: 278, endPoint x: 115, endPoint y: 278, distance: 53.1
click at [115, 278] on div "25 ​ 26 .fomo-notification-v2-classic .fomo-notification-content-wrapper { 27 }…" at bounding box center [290, 219] width 351 height 374
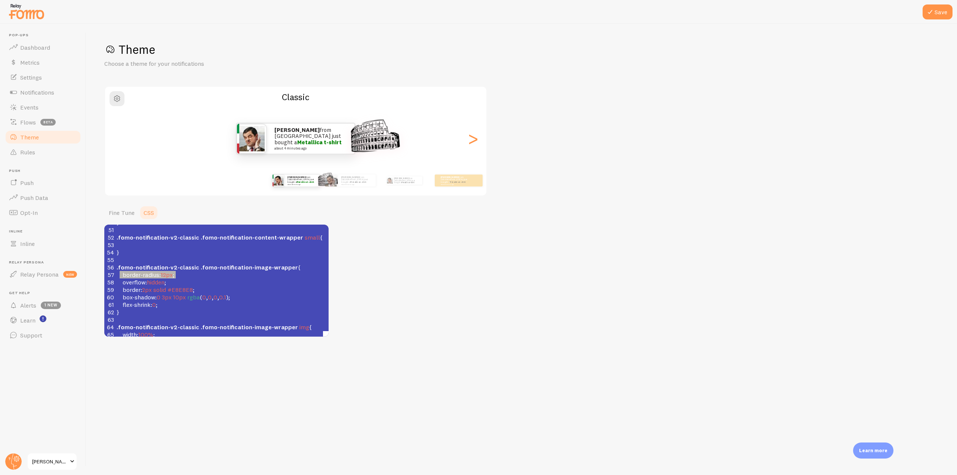
type textarea "border-radius: 12px;"
drag, startPoint x: 181, startPoint y: 277, endPoint x: 114, endPoint y: 277, distance: 66.9
click at [115, 277] on div "57 border-radius : 12px ;" at bounding box center [290, 274] width 351 height 7
click at [153, 284] on span "hidden" at bounding box center [156, 281] width 18 height 7
click at [166, 274] on span "12px" at bounding box center [167, 274] width 12 height 7
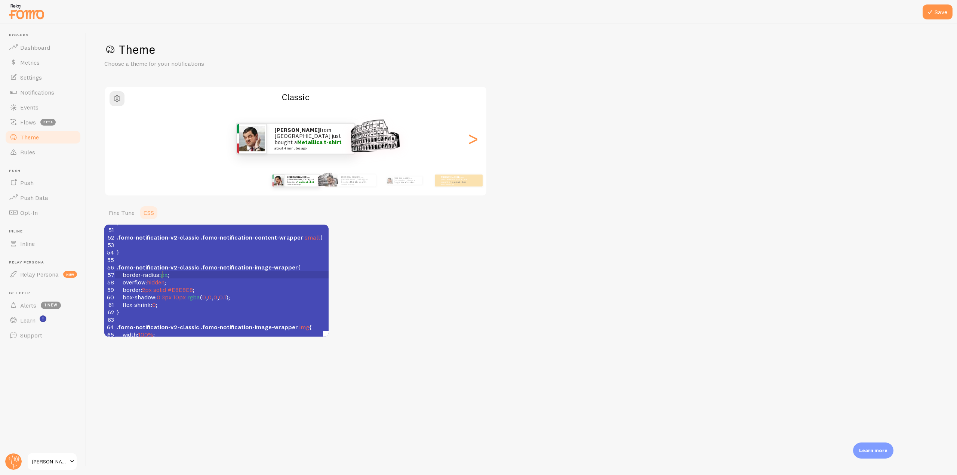
type textarea "7"
click at [201, 308] on pre "flex-shrink : 0 ;" at bounding box center [290, 304] width 351 height 7
click at [185, 290] on span "#E8E8E8" at bounding box center [179, 289] width 25 height 7
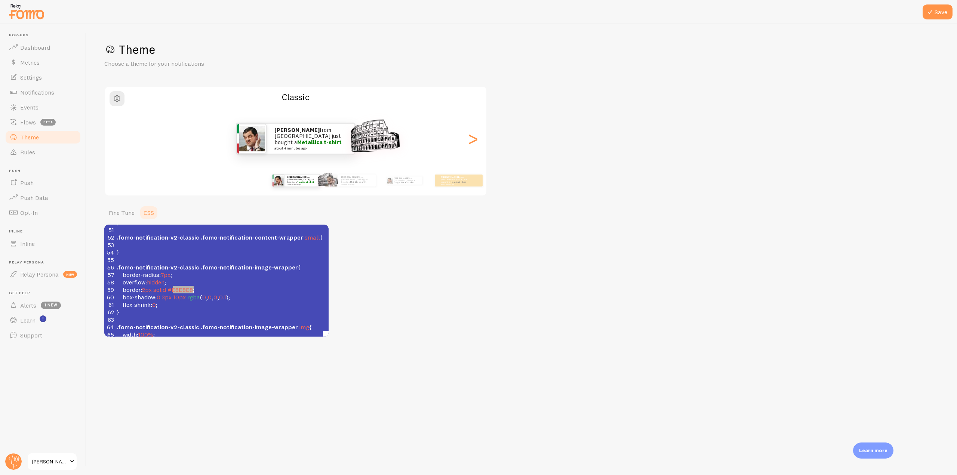
type textarea "E8E8E8"
click at [188, 305] on pre "flex-shrink : 0 ;" at bounding box center [290, 304] width 351 height 7
type textarea "rgba(0, 0, 0, 0.1)"
drag, startPoint x: 230, startPoint y: 296, endPoint x: 188, endPoint y: 298, distance: 41.9
click at [188, 298] on span "box-shadow : 0 3px 10px rgba ( 0 , 0 , 0 , 0.1 );" at bounding box center [173, 296] width 113 height 7
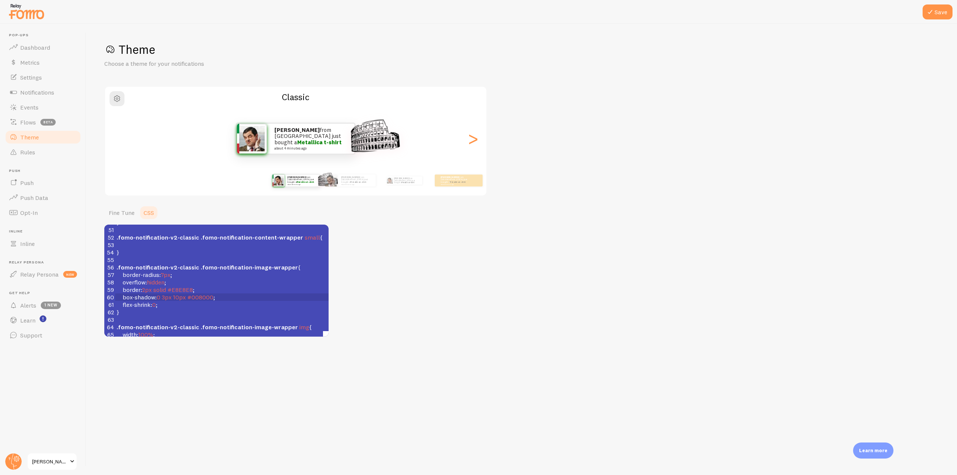
scroll to position [411, 0]
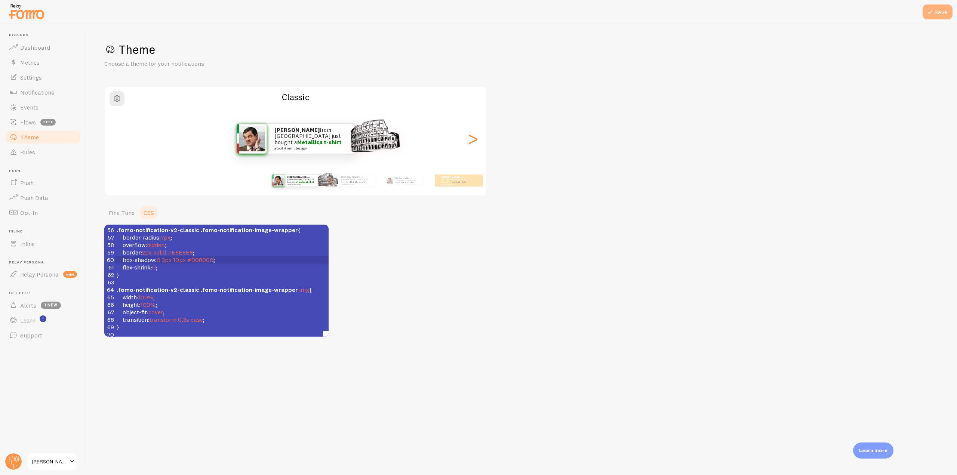
click at [935, 10] on button "Save" at bounding box center [937, 11] width 30 height 15
click at [941, 10] on button "Save" at bounding box center [937, 11] width 30 height 15
click at [673, 195] on div "Theme Choose a theme for your notifications Classic [PERSON_NAME] from [GEOGRAP…" at bounding box center [521, 189] width 834 height 295
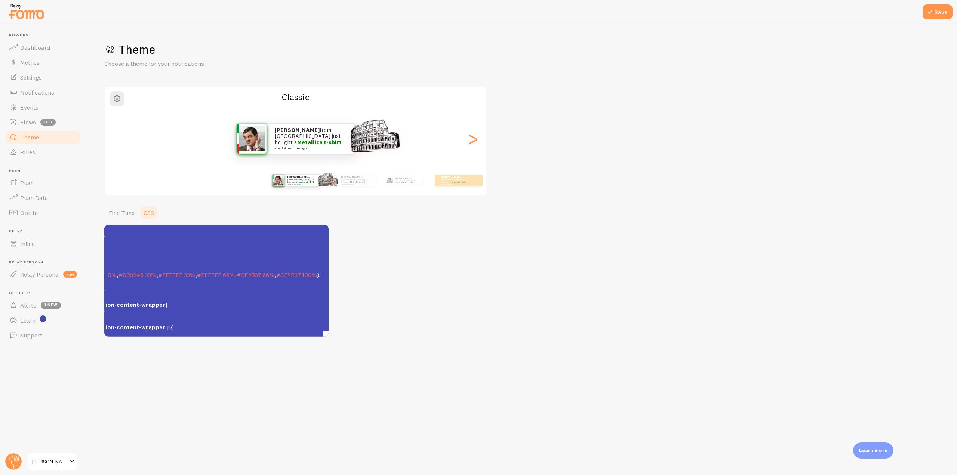
scroll to position [112, 143]
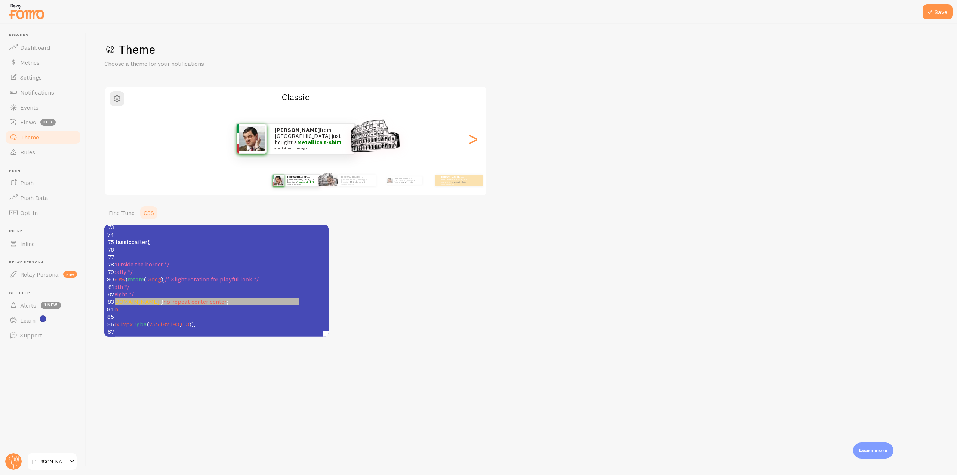
type textarea "[URL][DOMAIN_NAME]"
drag, startPoint x: 165, startPoint y: 296, endPoint x: 302, endPoint y: 298, distance: 136.8
click at [161, 298] on span "'[URL][DOMAIN_NAME]'" at bounding box center [128, 301] width 65 height 7
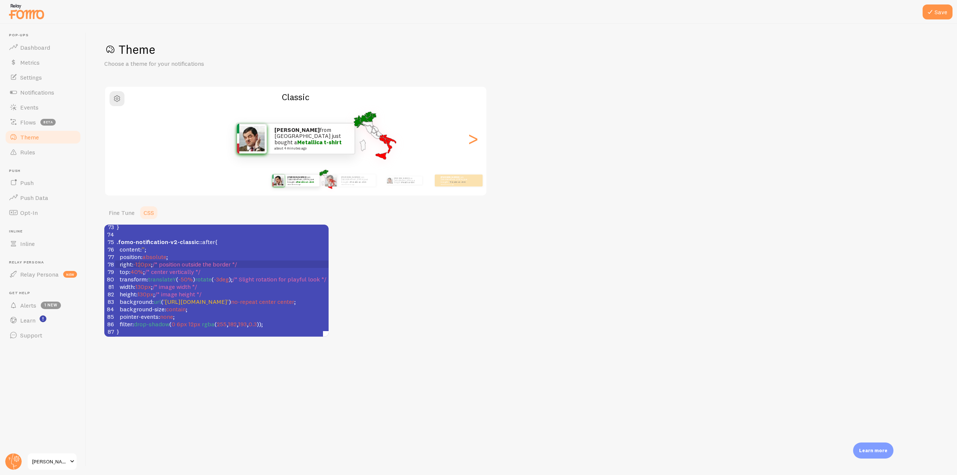
click at [141, 260] on span "-120px" at bounding box center [142, 263] width 18 height 7
type textarea "3"
type textarea "4"
type textarea "10"
type textarea "8"
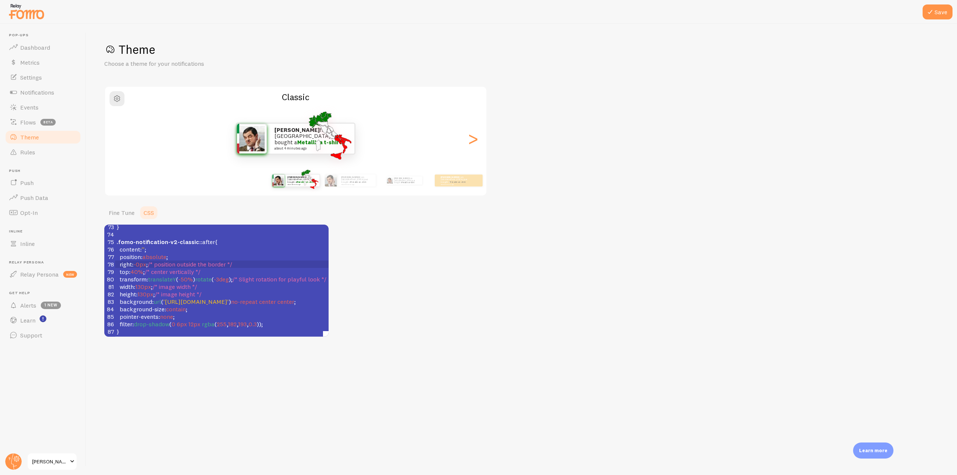
type textarea "7"
type textarea "6"
type textarea "7"
click at [937, 16] on button "Save" at bounding box center [937, 11] width 30 height 15
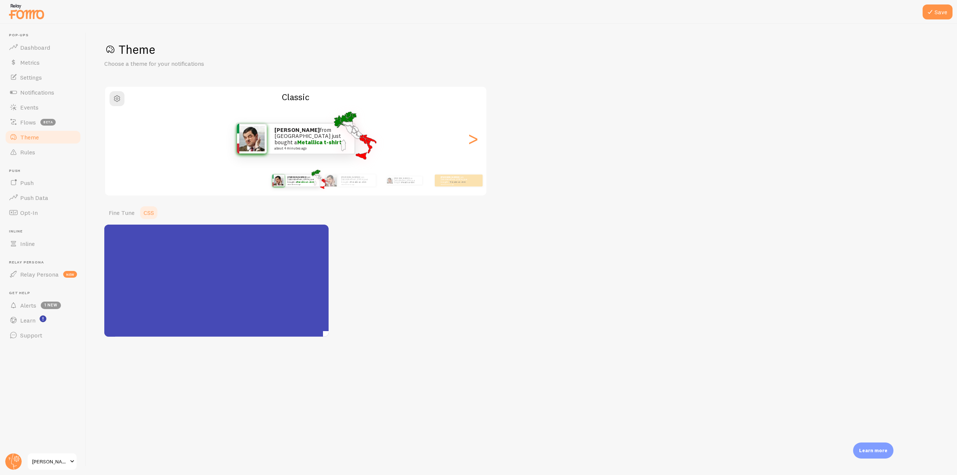
scroll to position [0, 0]
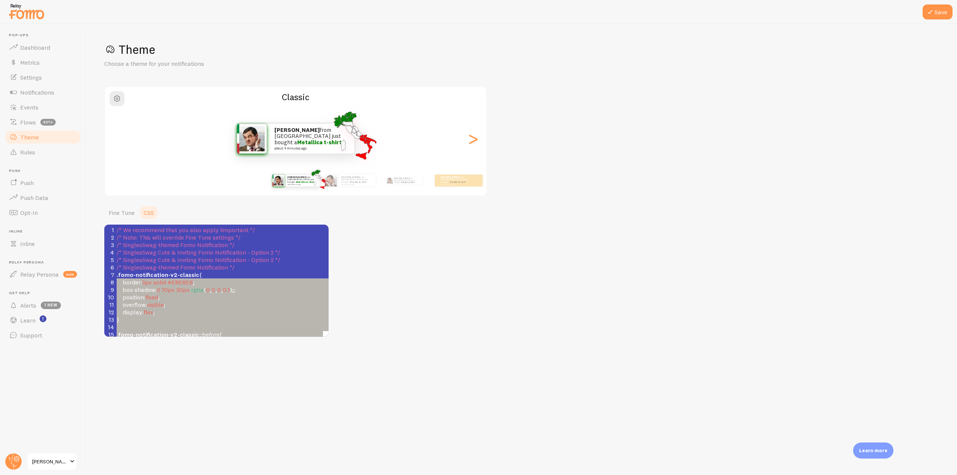
type textarea ".fomo-notification-v2-classic { border: 3px solid #E8E8E8; box-shadow: 0 10px 3…"
drag, startPoint x: 124, startPoint y: 326, endPoint x: 113, endPoint y: 277, distance: 50.2
drag, startPoint x: 692, startPoint y: 122, endPoint x: 433, endPoint y: 85, distance: 260.9
click at [691, 122] on div "Theme Choose a theme for your notifications Classic [PERSON_NAME] from [GEOGRAP…" at bounding box center [521, 189] width 834 height 295
click at [32, 46] on span "Dashboard" at bounding box center [35, 47] width 30 height 7
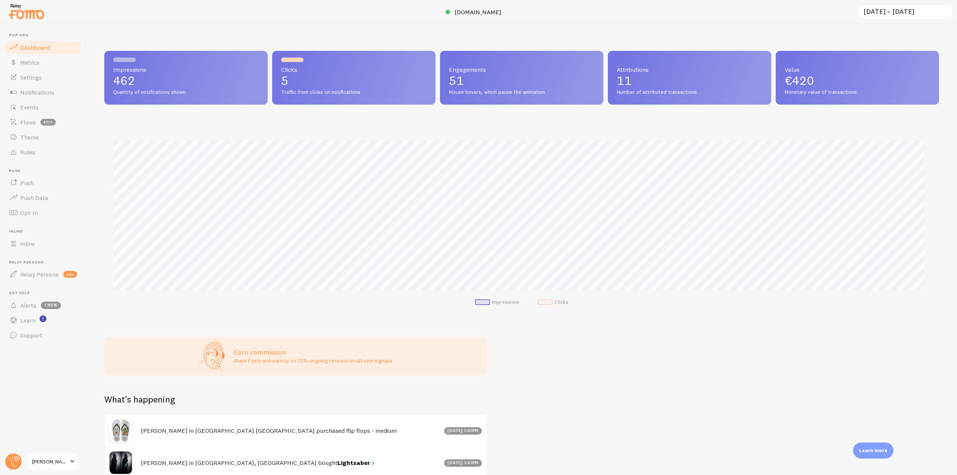
scroll to position [196, 829]
click at [55, 104] on link "Events" at bounding box center [42, 107] width 77 height 15
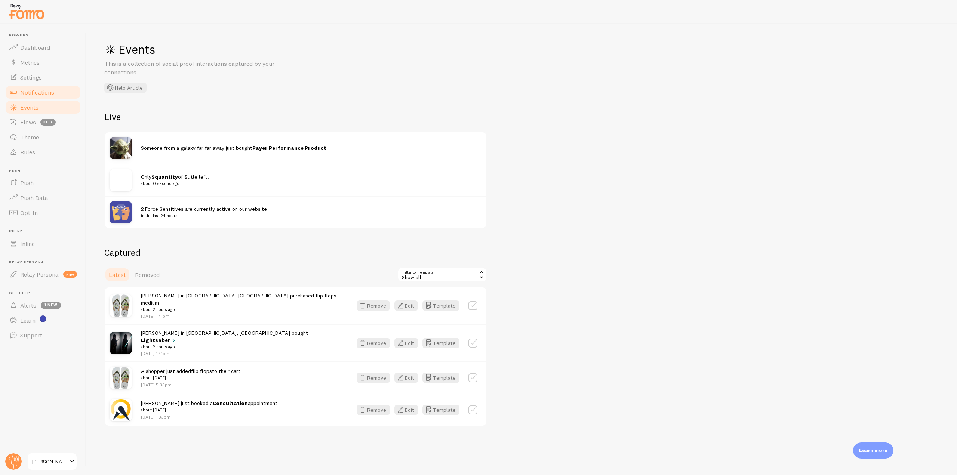
click at [49, 89] on span "Notifications" at bounding box center [37, 92] width 34 height 7
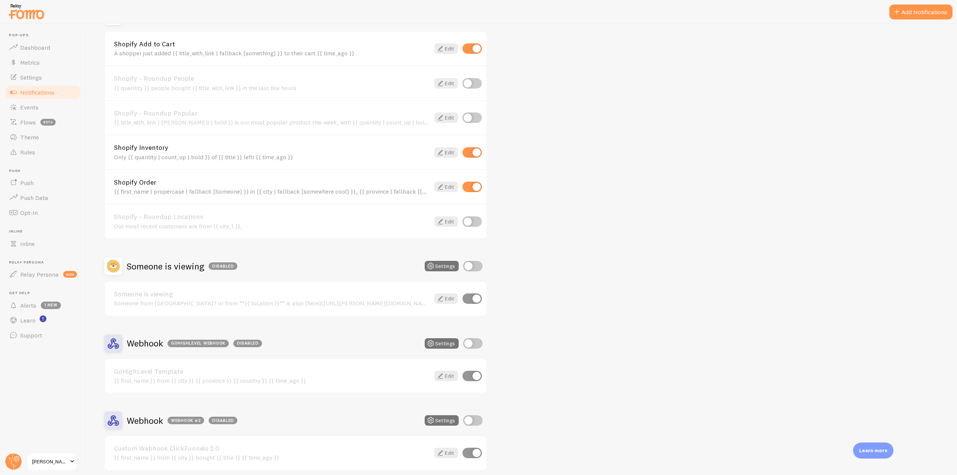
scroll to position [1794, 0]
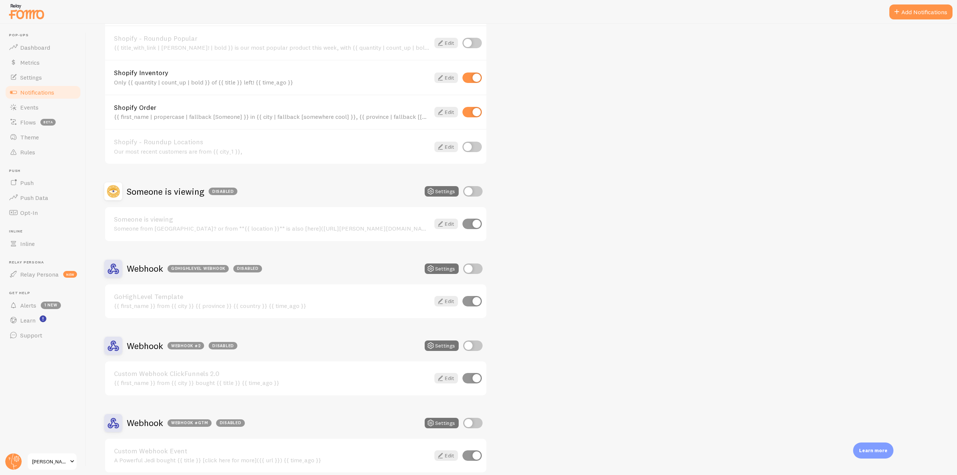
click at [473, 192] on input "checkbox" at bounding box center [472, 191] width 19 height 10
checkbox input "true"
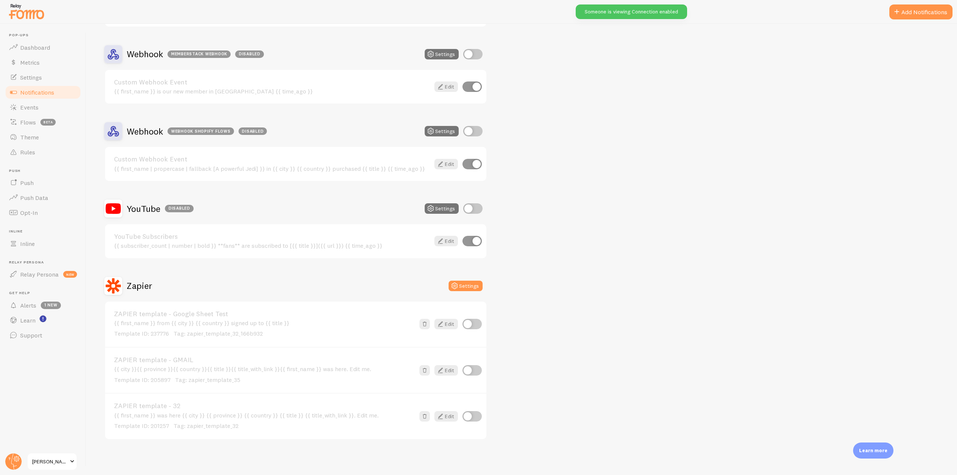
scroll to position [2318, 0]
click at [56, 42] on link "Dashboard" at bounding box center [42, 47] width 77 height 15
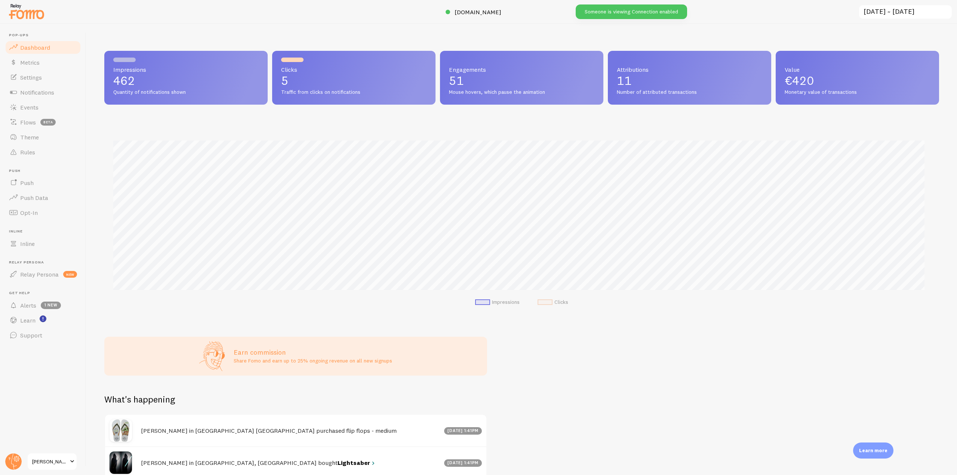
scroll to position [196, 829]
